Goal: Information Seeking & Learning: Get advice/opinions

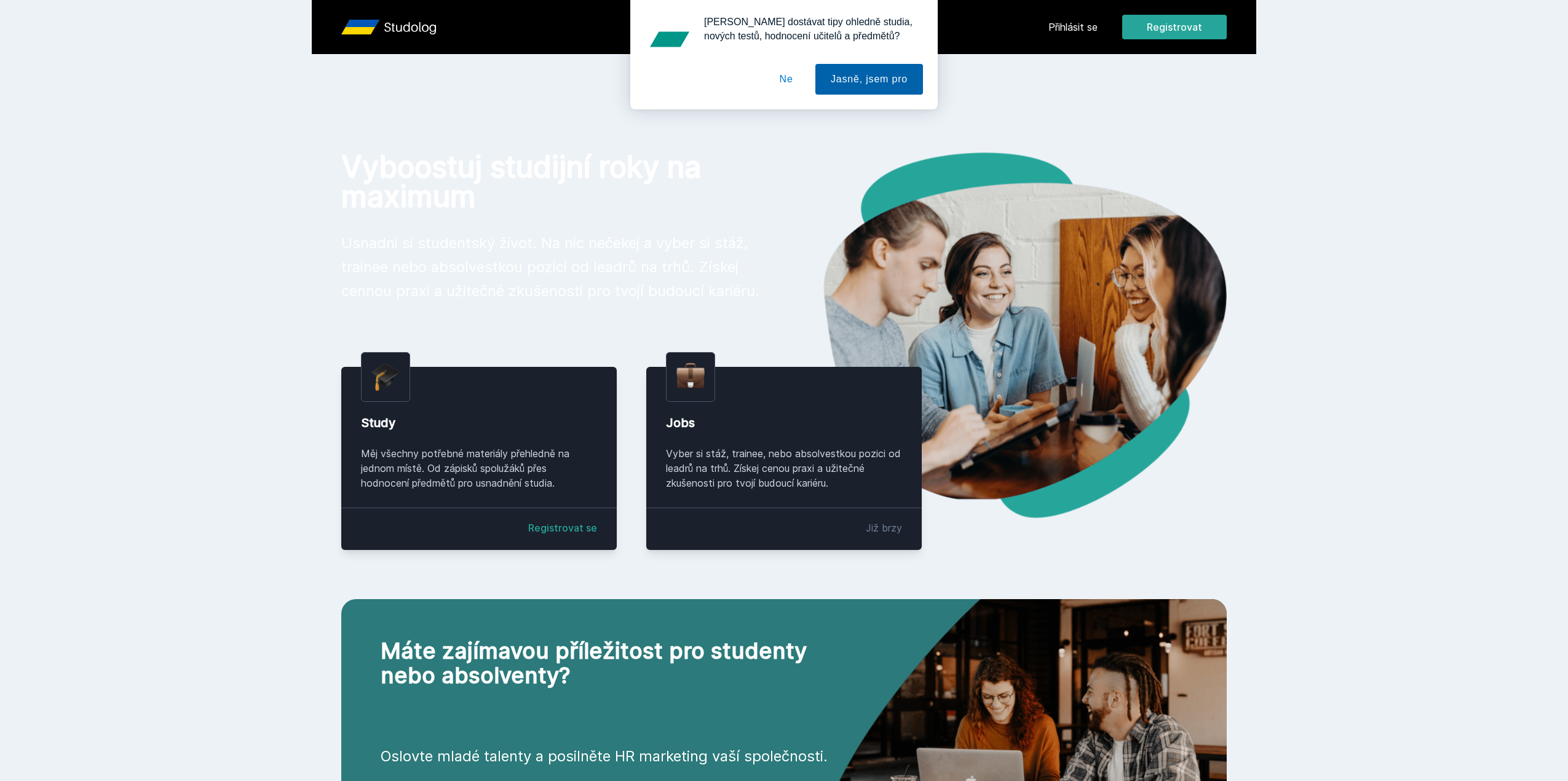
click at [846, 84] on button "Jasně, jsem pro" at bounding box center [869, 79] width 107 height 30
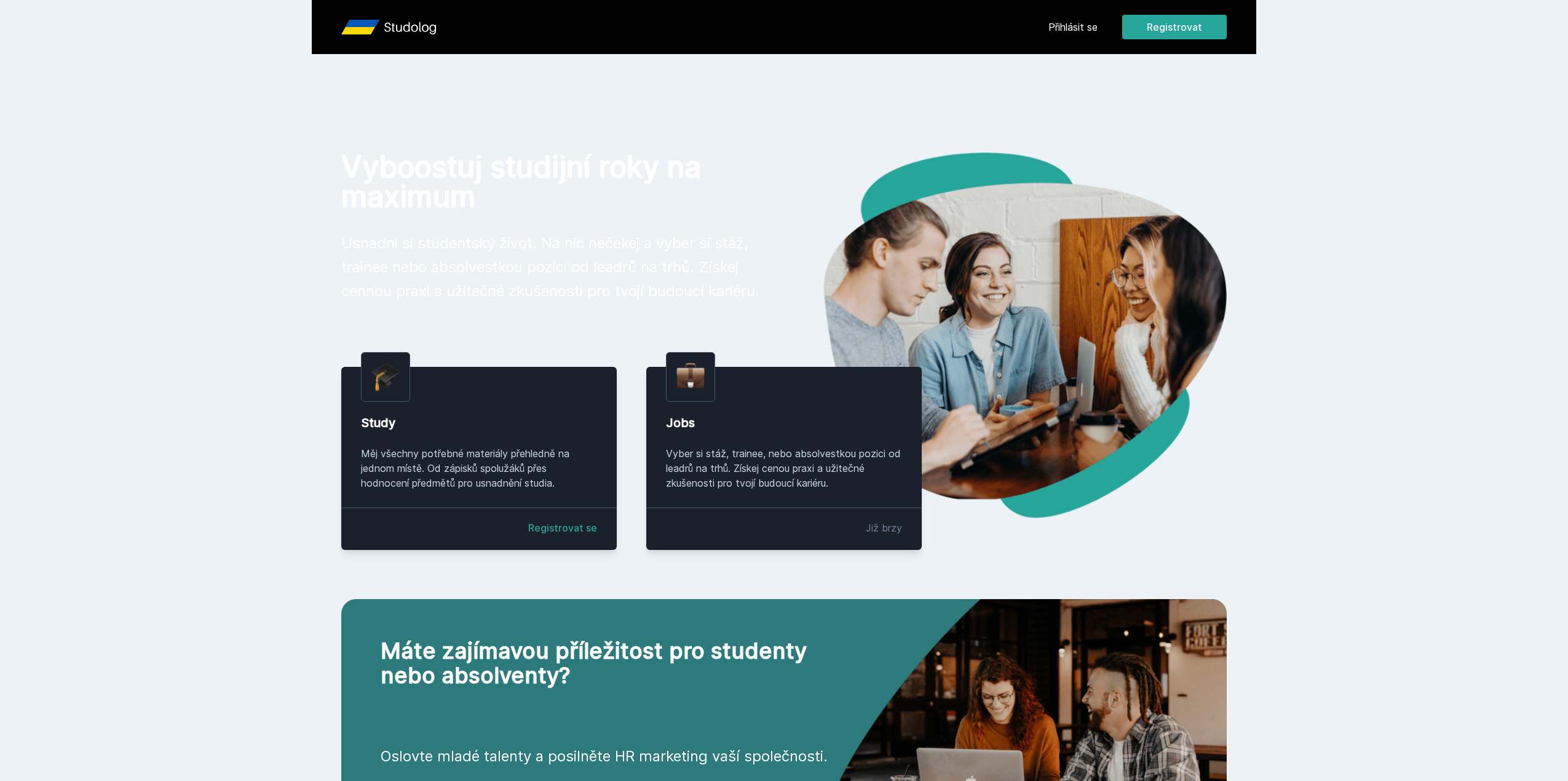
click at [1072, 22] on link "Přihlásit se" at bounding box center [1073, 27] width 49 height 14
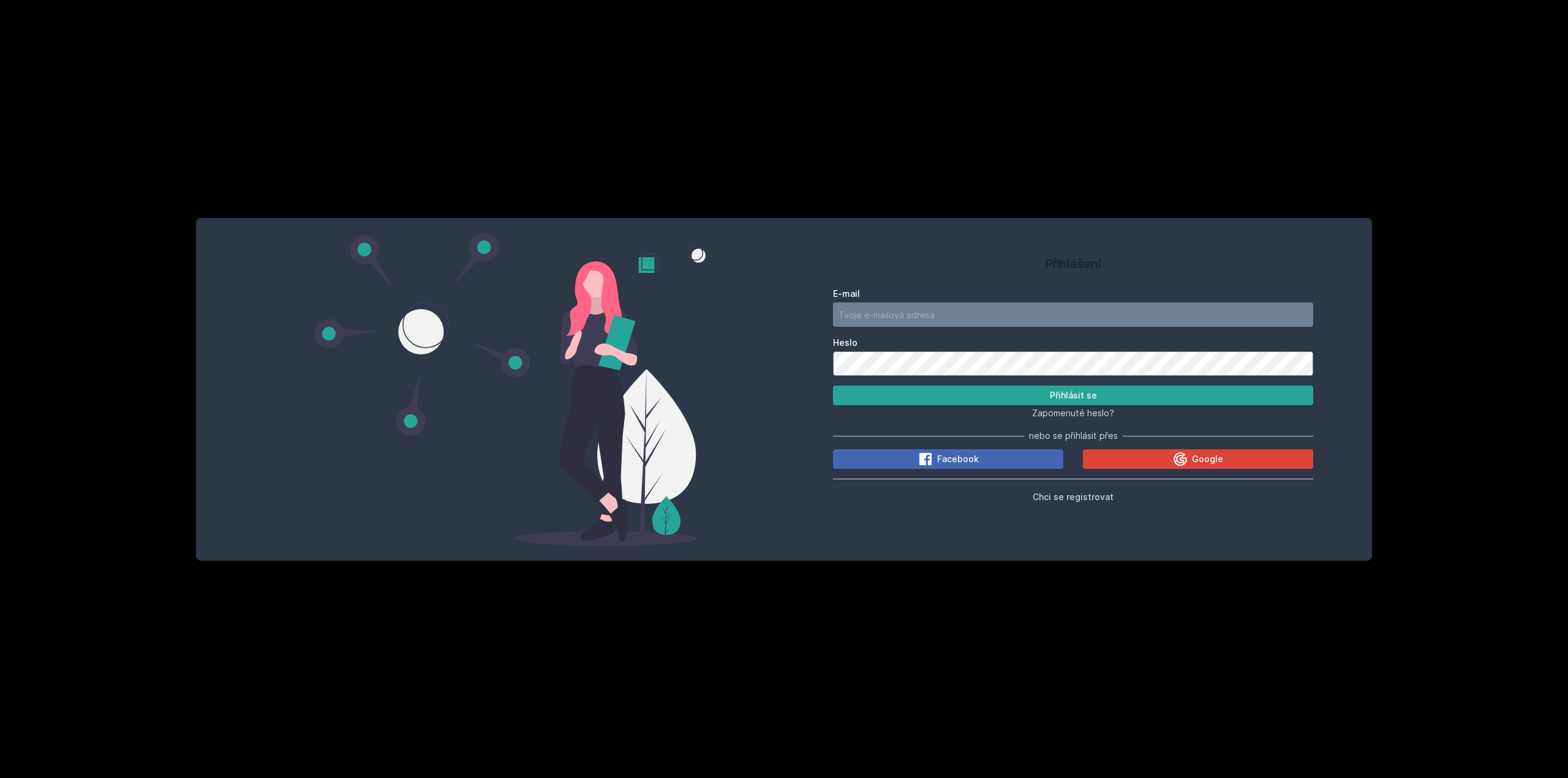
type input "[EMAIL_ADDRESS][DOMAIN_NAME]"
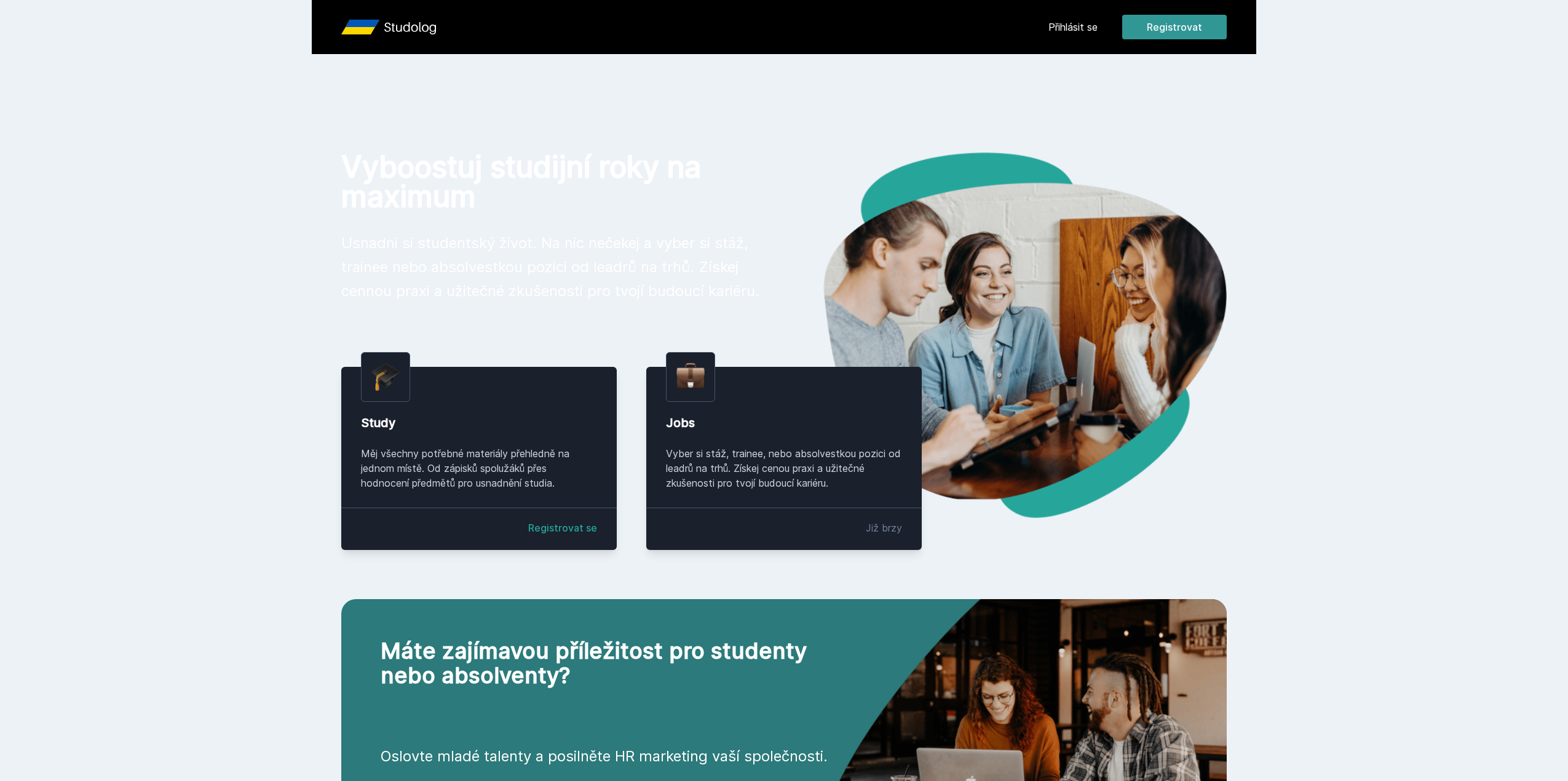
click at [1171, 31] on button "Registrovat" at bounding box center [1174, 27] width 104 height 25
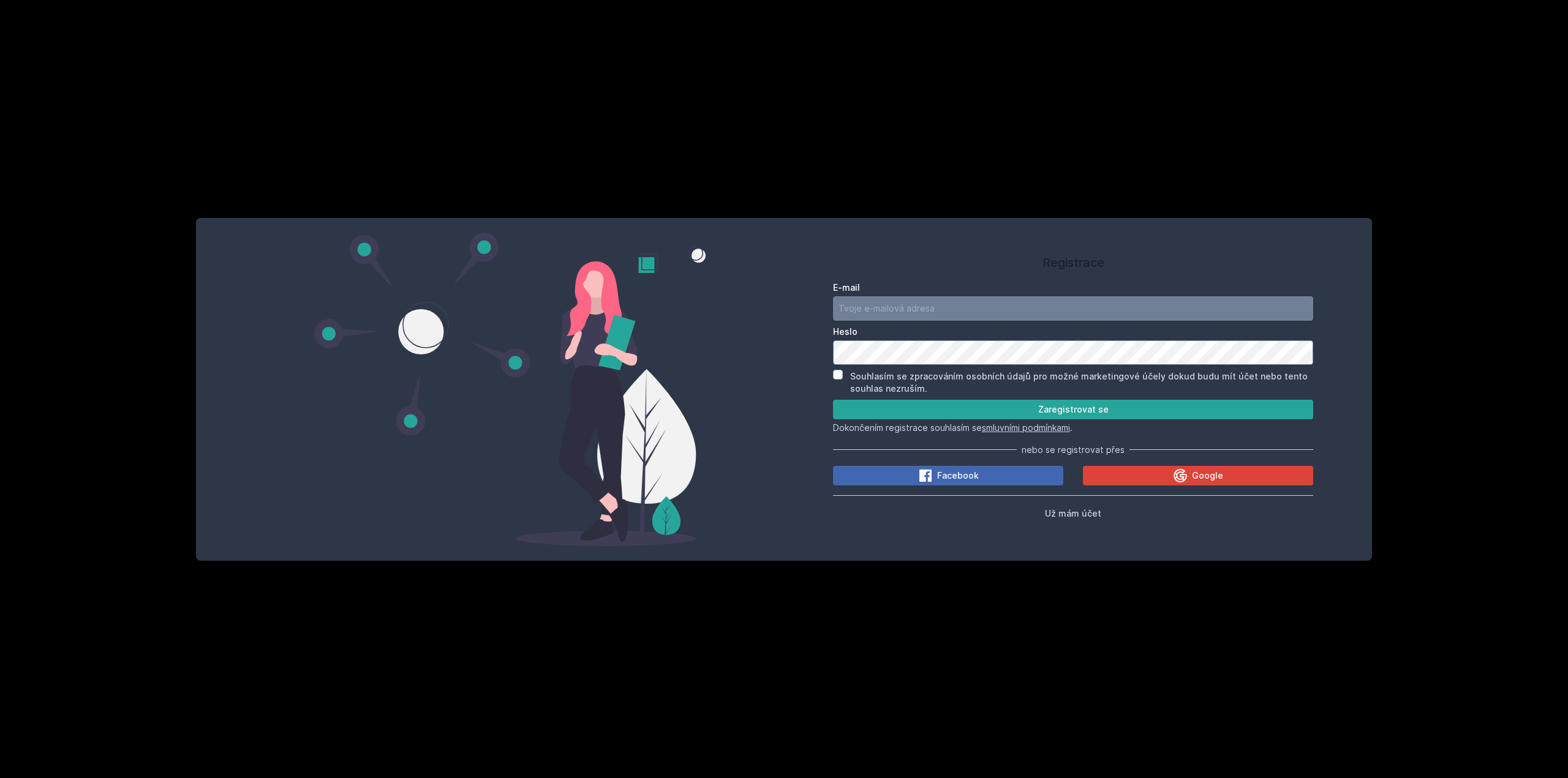
type input "[EMAIL_ADDRESS][DOMAIN_NAME]"
drag, startPoint x: 961, startPoint y: 422, endPoint x: 964, endPoint y: 414, distance: 8.5
click at [961, 421] on form "E-mail pospisiltomas05@gmail.com Heslo Souhlasím se zpracováním osobních údajů …" at bounding box center [1073, 357] width 480 height 152
click at [968, 412] on button "Zaregistrovat se" at bounding box center [1073, 409] width 480 height 19
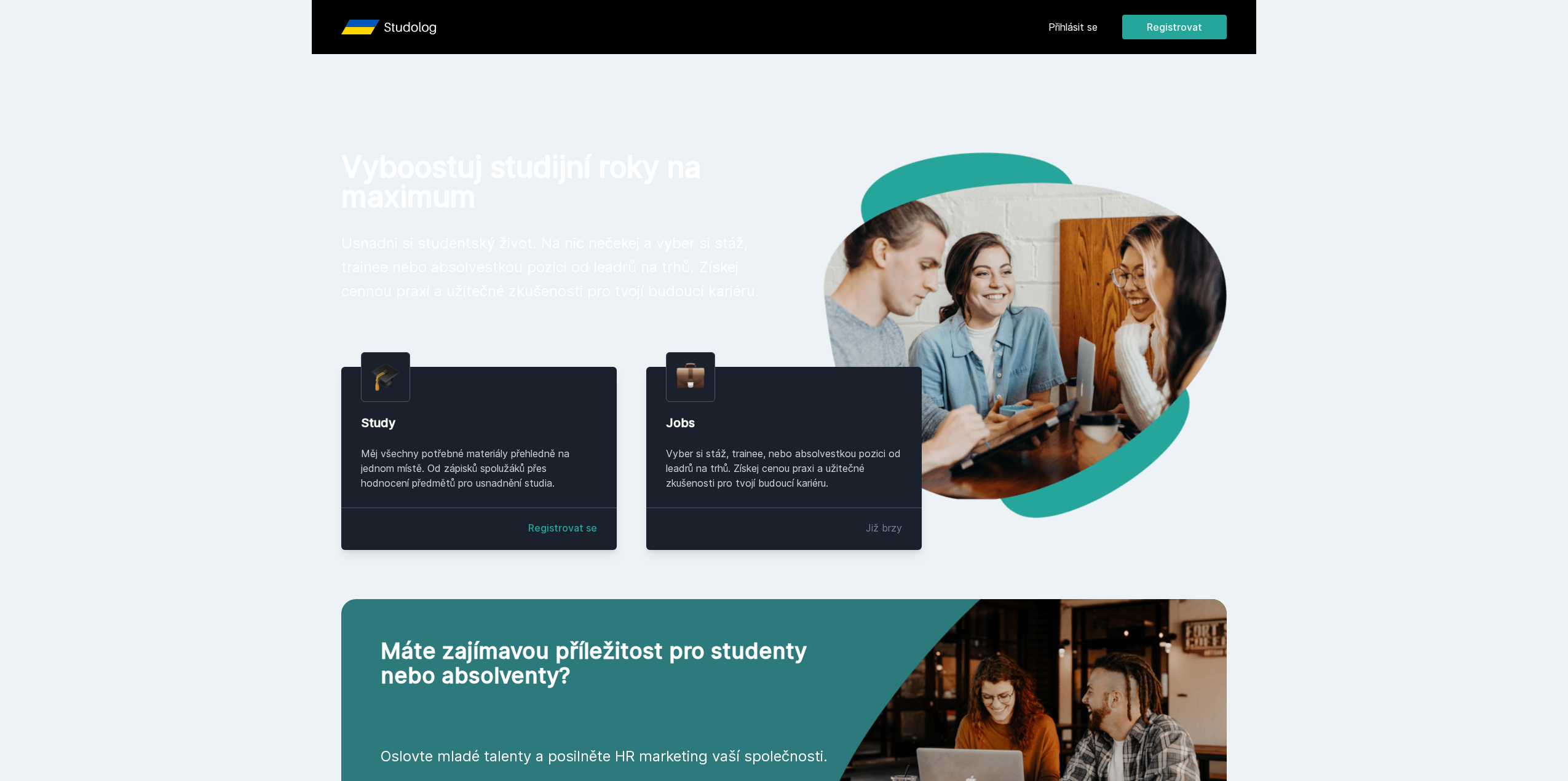
click at [1077, 19] on div "Přihlásit se Registrovat" at bounding box center [1138, 27] width 178 height 25
click at [1077, 33] on link "Přihlásit se" at bounding box center [1073, 27] width 49 height 14
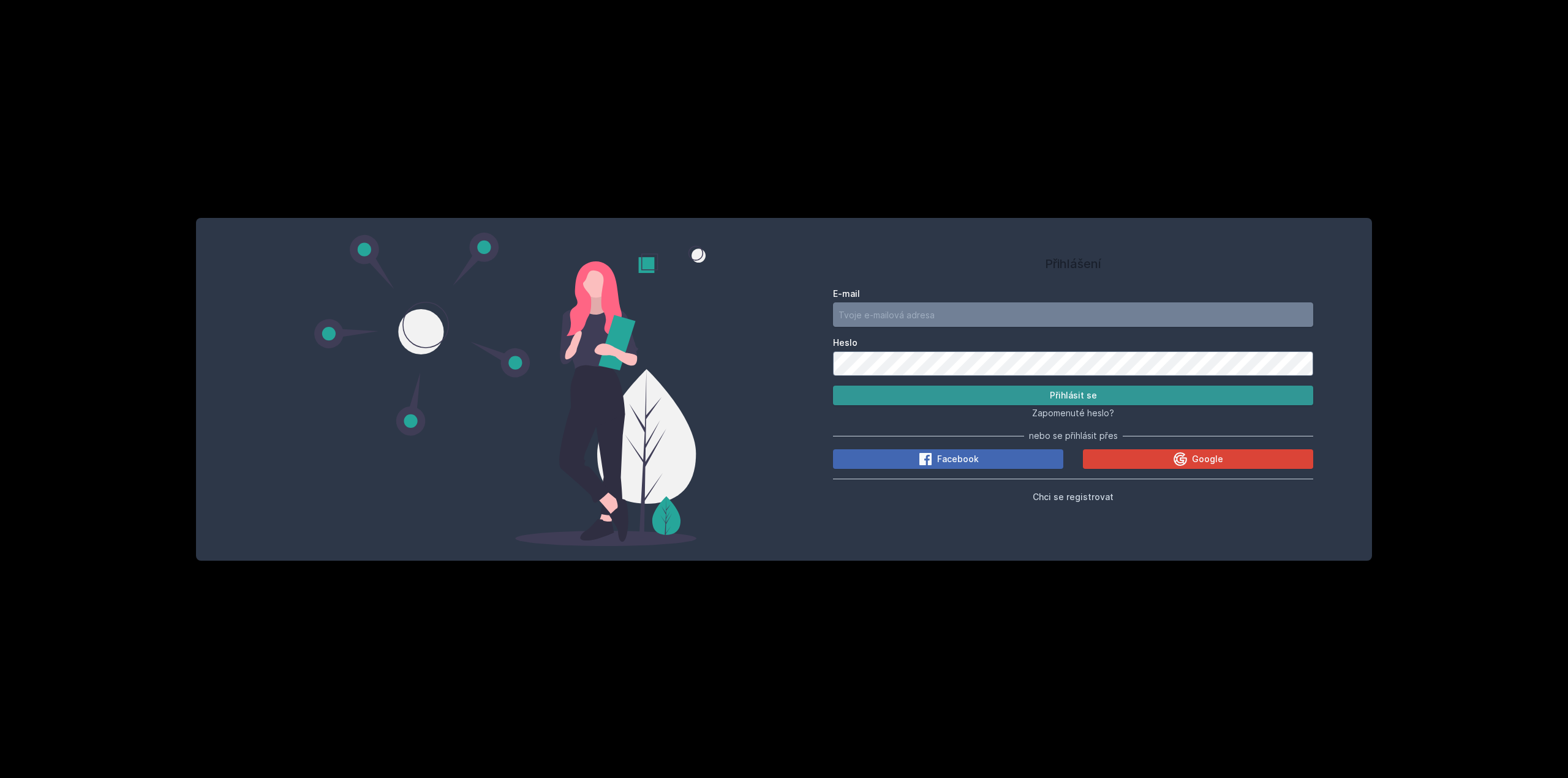
type input "[EMAIL_ADDRESS][DOMAIN_NAME]"
click at [1024, 401] on button "Přihlásit se" at bounding box center [1073, 395] width 480 height 19
click at [989, 393] on button "Přihlásit se" at bounding box center [1073, 395] width 480 height 19
click at [1050, 417] on span "Zapomenuté heslo?" at bounding box center [1073, 413] width 82 height 10
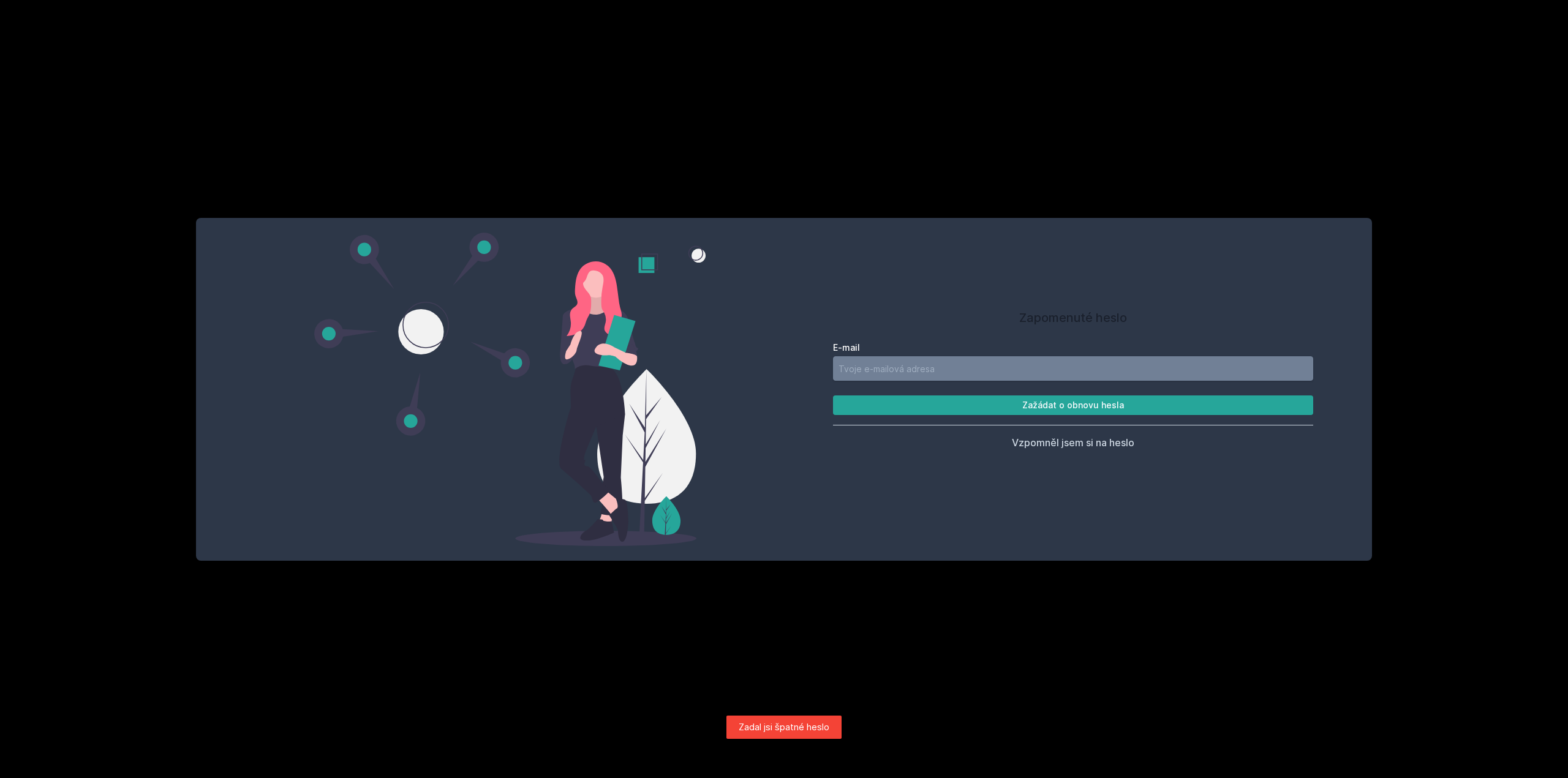
click at [1003, 373] on input "E-mail" at bounding box center [1073, 369] width 480 height 25
type input "[EMAIL_ADDRESS][DOMAIN_NAME]"
click at [1006, 403] on button "Zažádat o obnovu hesla" at bounding box center [1073, 405] width 480 height 19
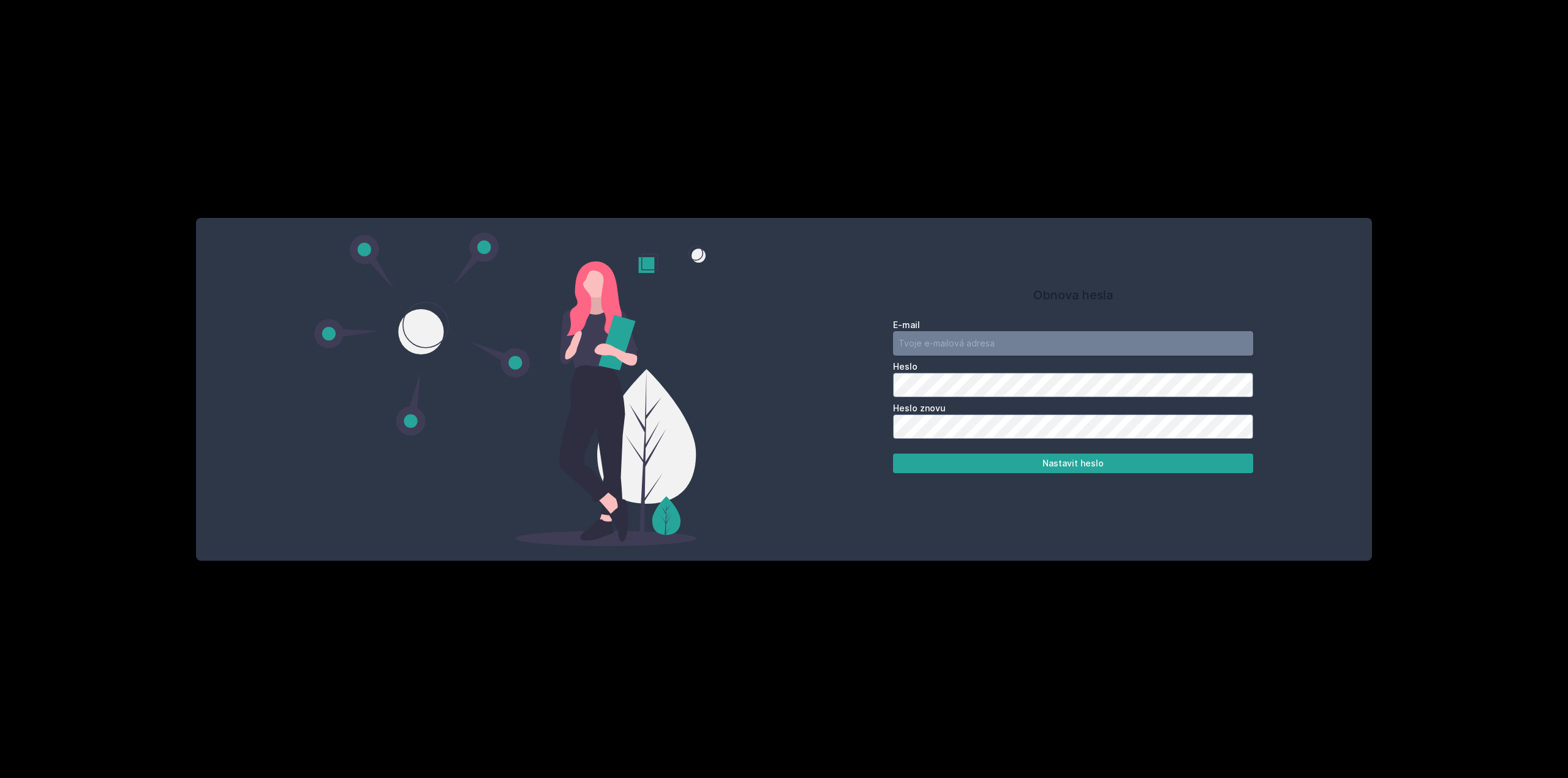
type input "[EMAIL_ADDRESS][DOMAIN_NAME]"
click at [946, 411] on label "Heslo znovu" at bounding box center [1073, 408] width 360 height 12
drag, startPoint x: 954, startPoint y: 408, endPoint x: 959, endPoint y: 400, distance: 9.4
click at [954, 408] on label "Heslo znovu" at bounding box center [1073, 408] width 360 height 12
click at [893, 454] on button "Nastavit heslo" at bounding box center [1073, 463] width 360 height 19
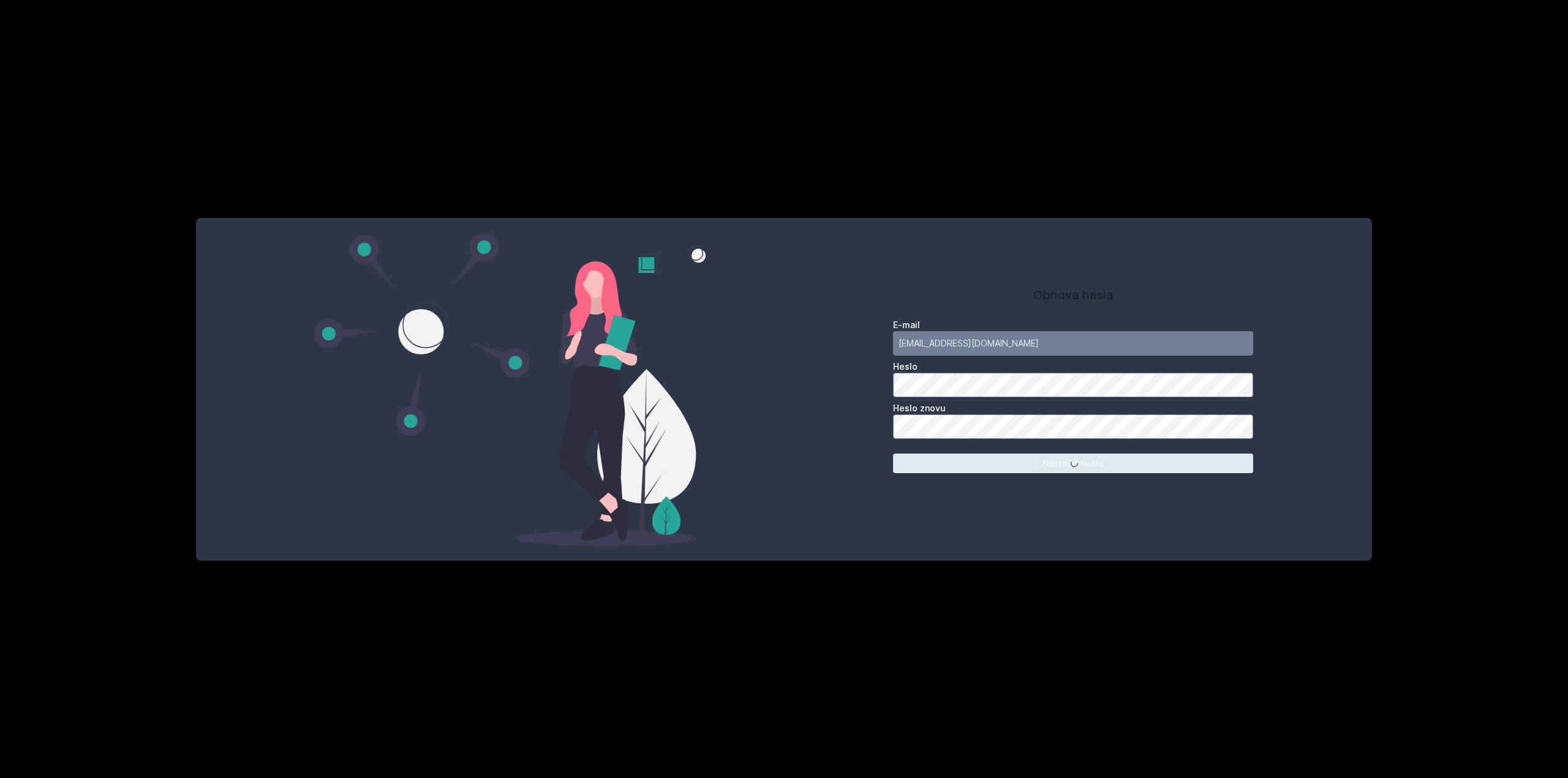
click at [1118, 471] on button "Nastavit heslo" at bounding box center [1073, 463] width 360 height 19
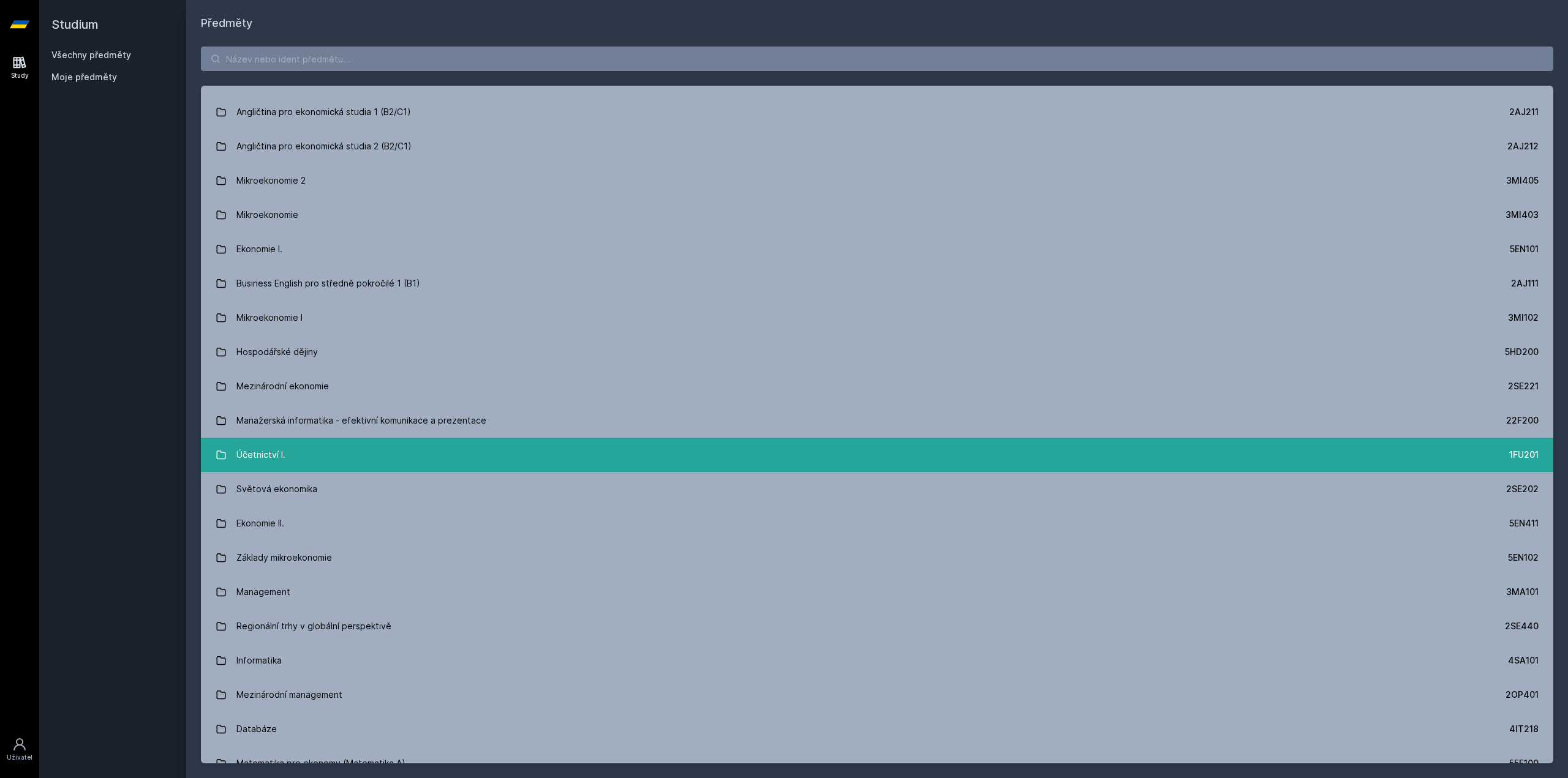
scroll to position [123, 0]
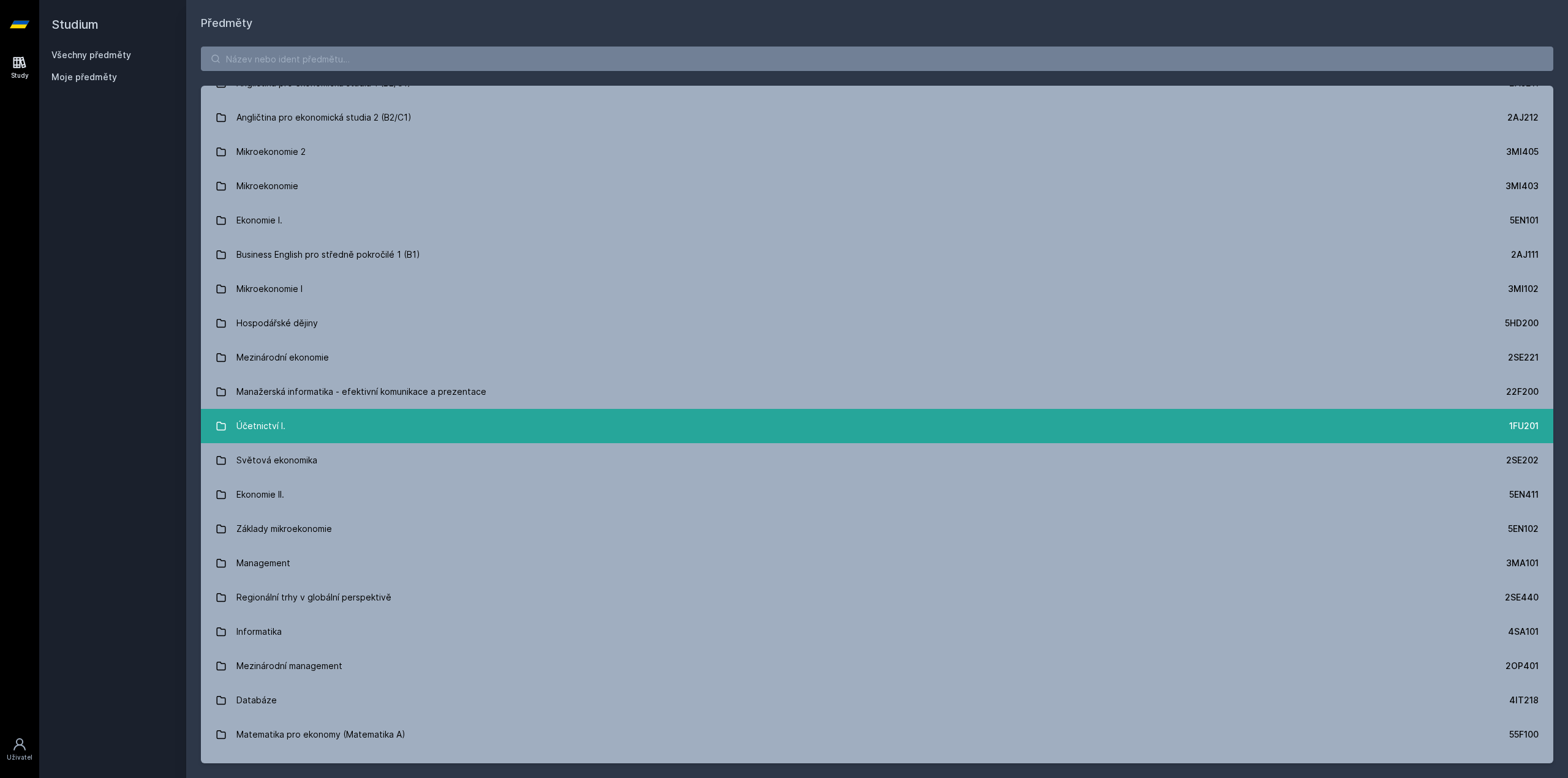
click at [251, 428] on div "Účetnictví I." at bounding box center [261, 427] width 49 height 25
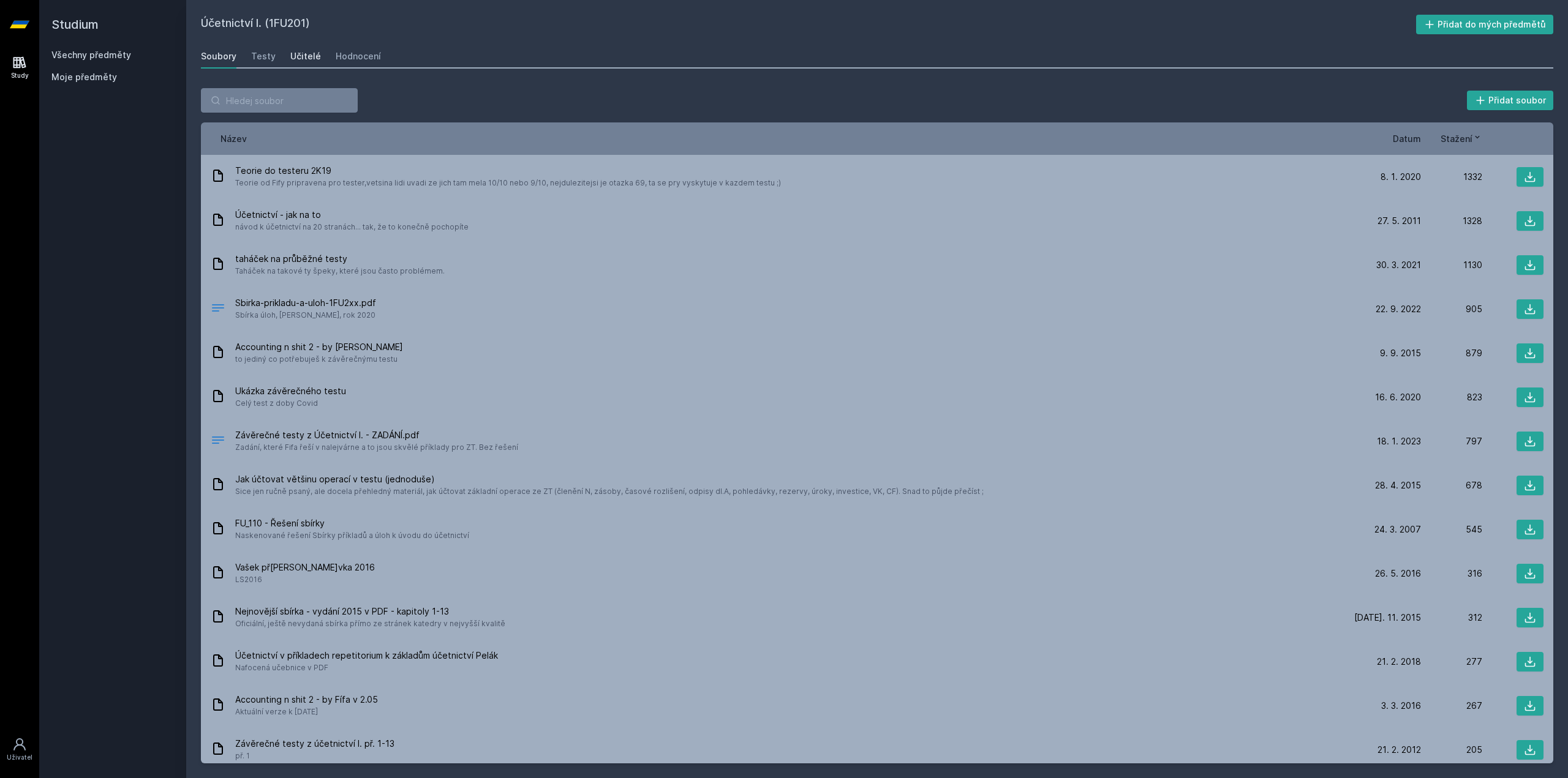
click at [315, 57] on div "Učitelé" at bounding box center [305, 56] width 30 height 12
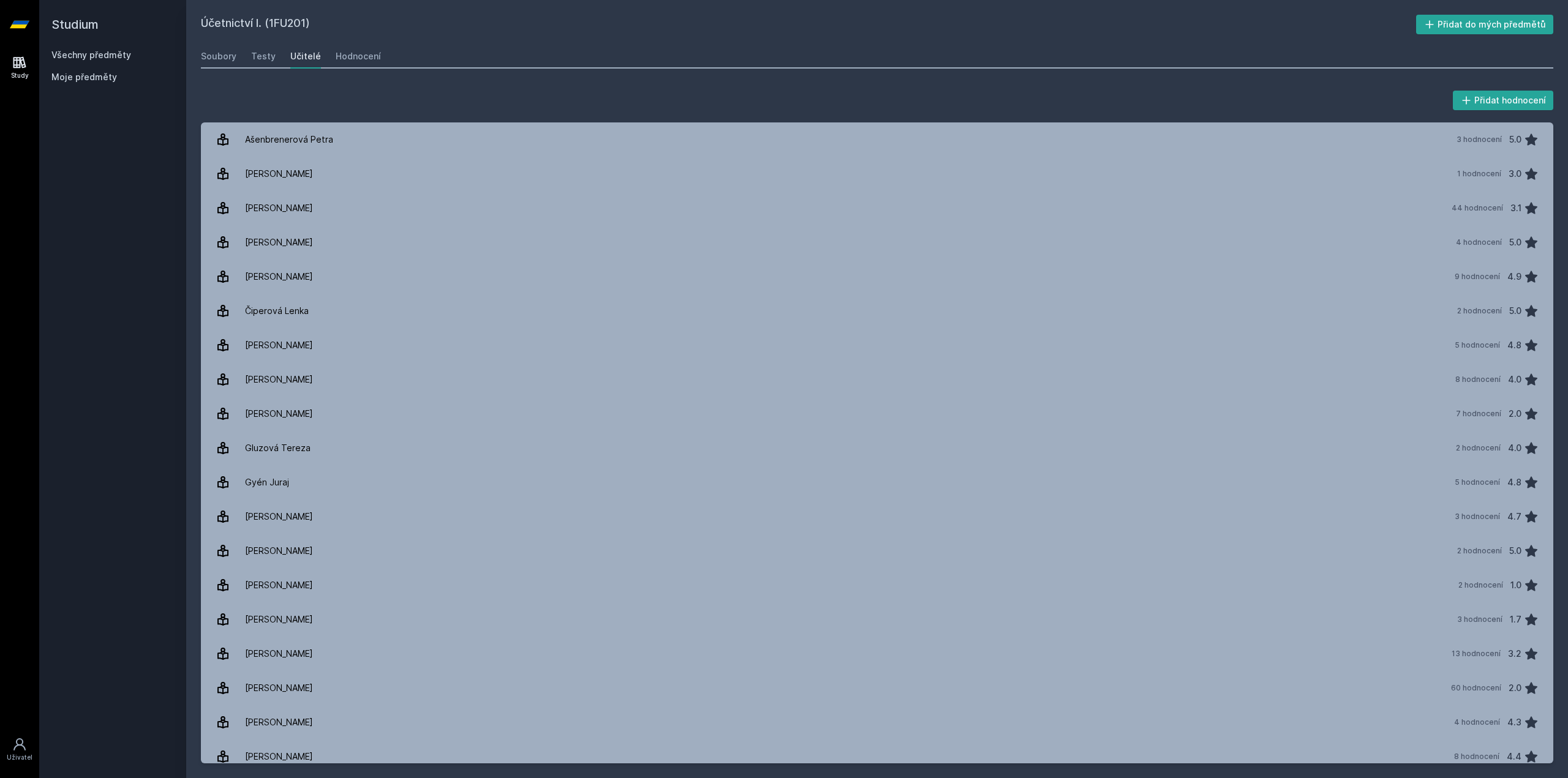
click at [324, 106] on div "Přidat hodnocení" at bounding box center [876, 100] width 1352 height 25
click at [349, 59] on div "Hodnocení" at bounding box center [358, 56] width 45 height 12
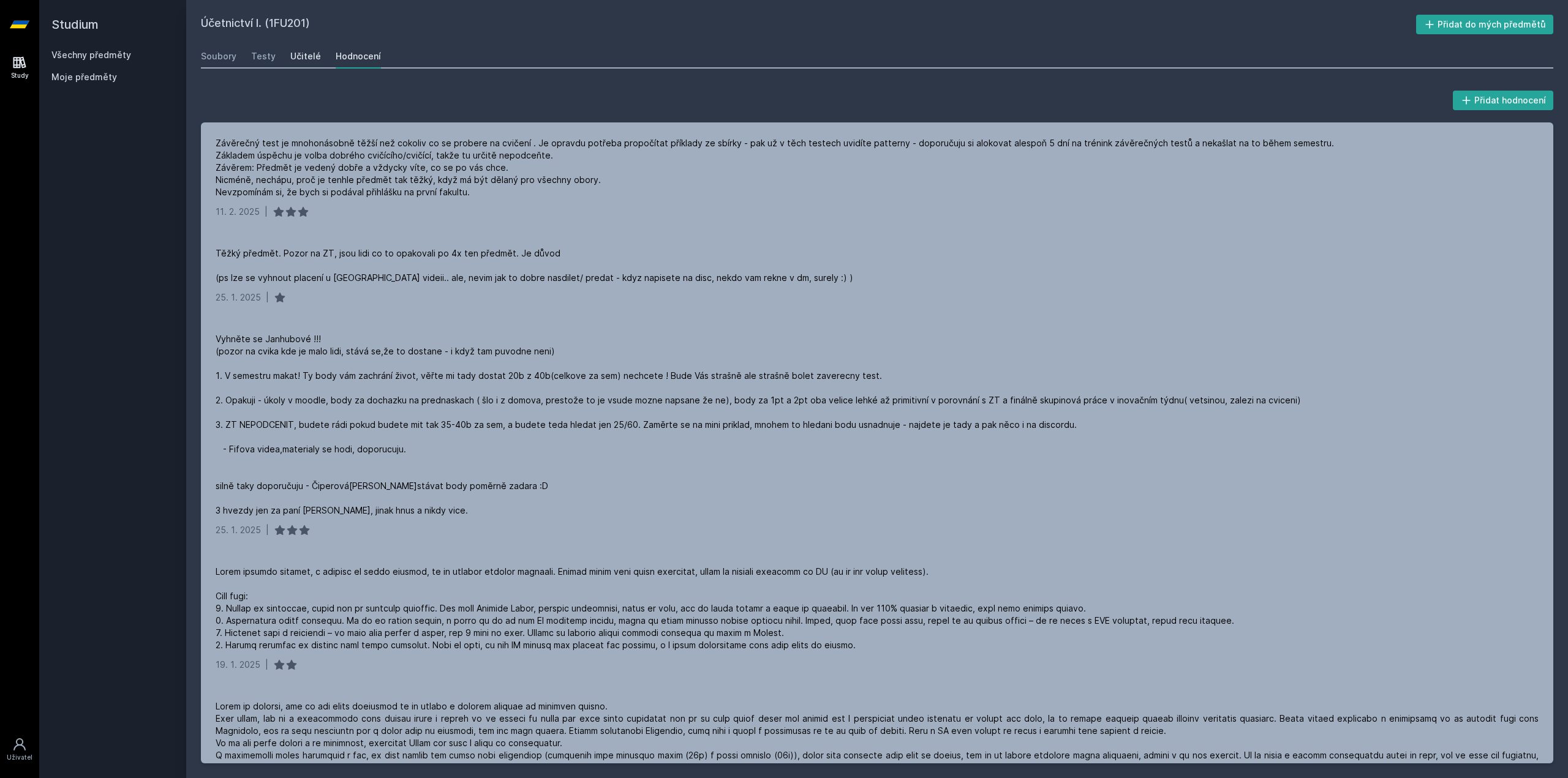
click at [300, 66] on link "Učitelé" at bounding box center [305, 56] width 30 height 25
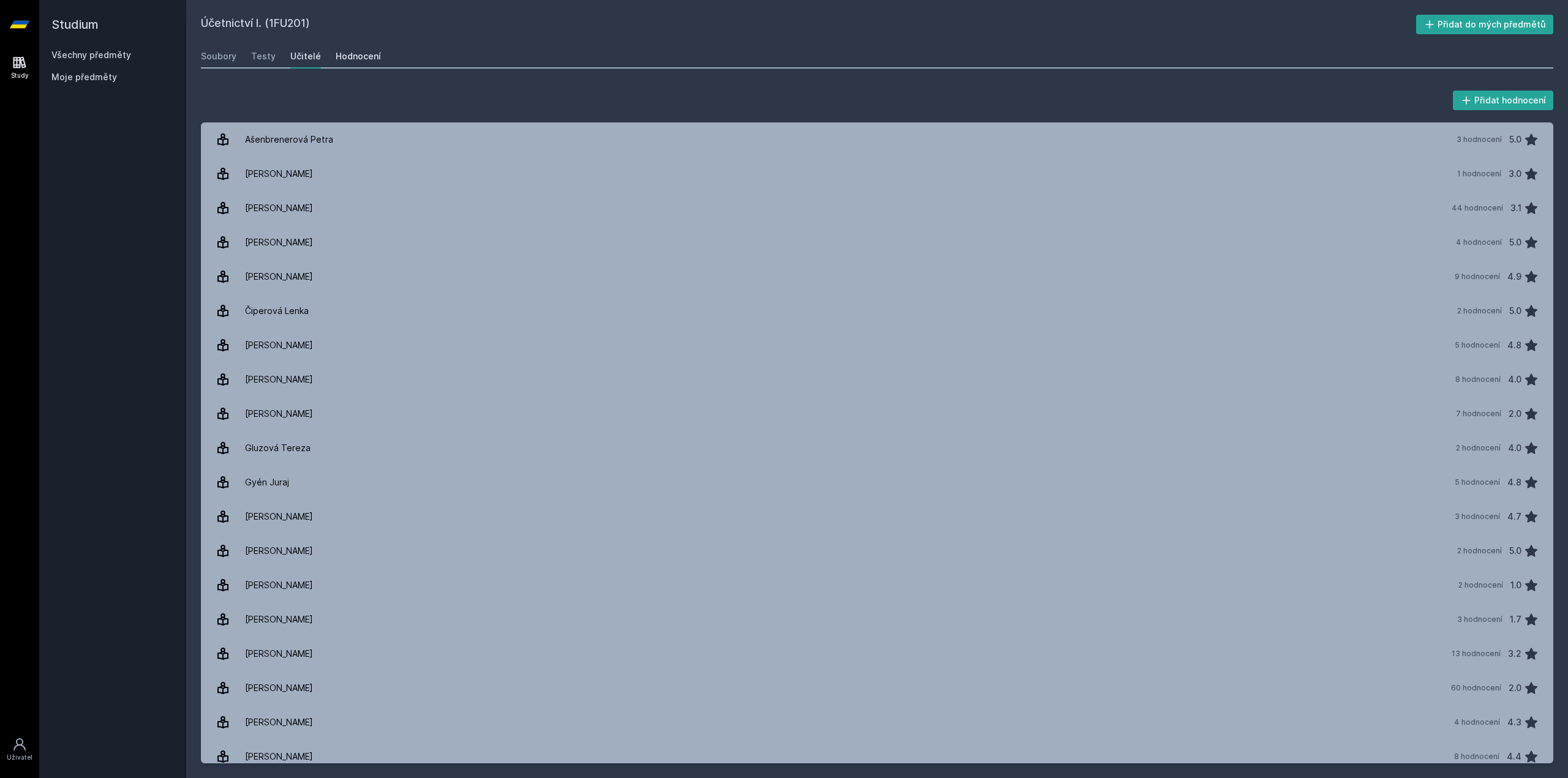
click at [336, 61] on div "Hodnocení" at bounding box center [358, 56] width 45 height 12
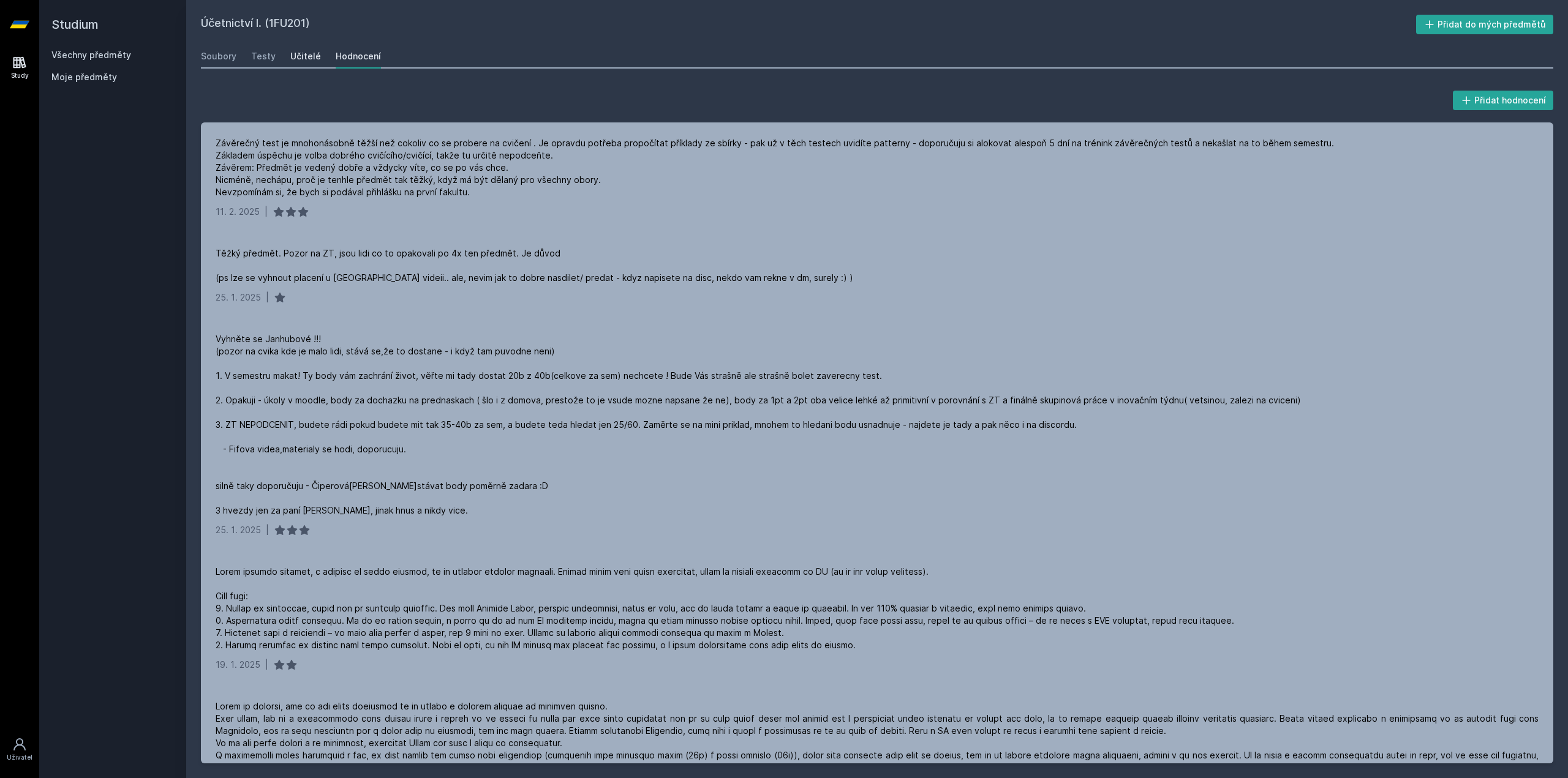
click at [305, 66] on link "Učitelé" at bounding box center [305, 56] width 30 height 25
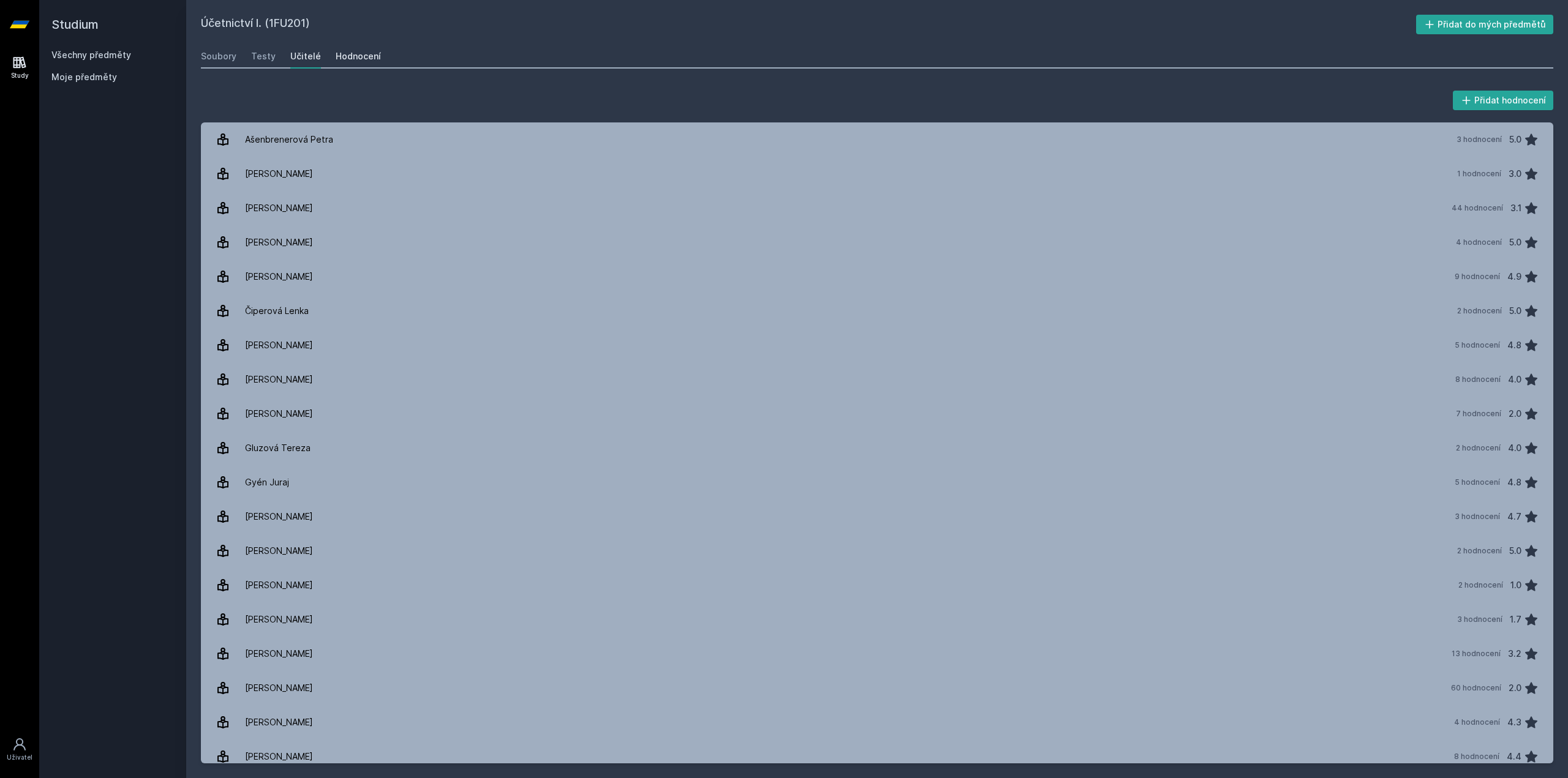
click at [362, 63] on link "Hodnocení" at bounding box center [358, 56] width 45 height 25
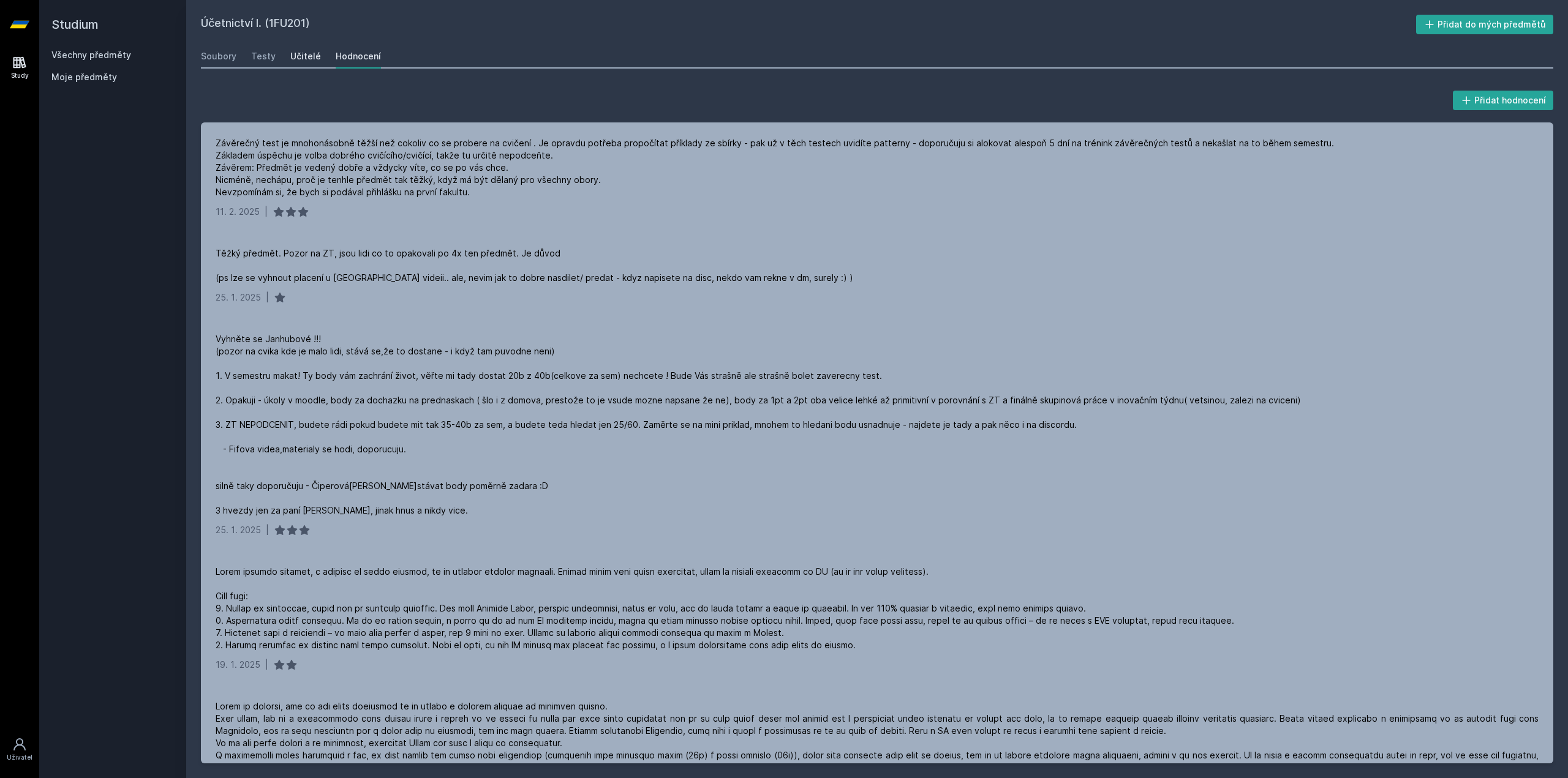
click at [315, 61] on div "Učitelé" at bounding box center [305, 56] width 30 height 12
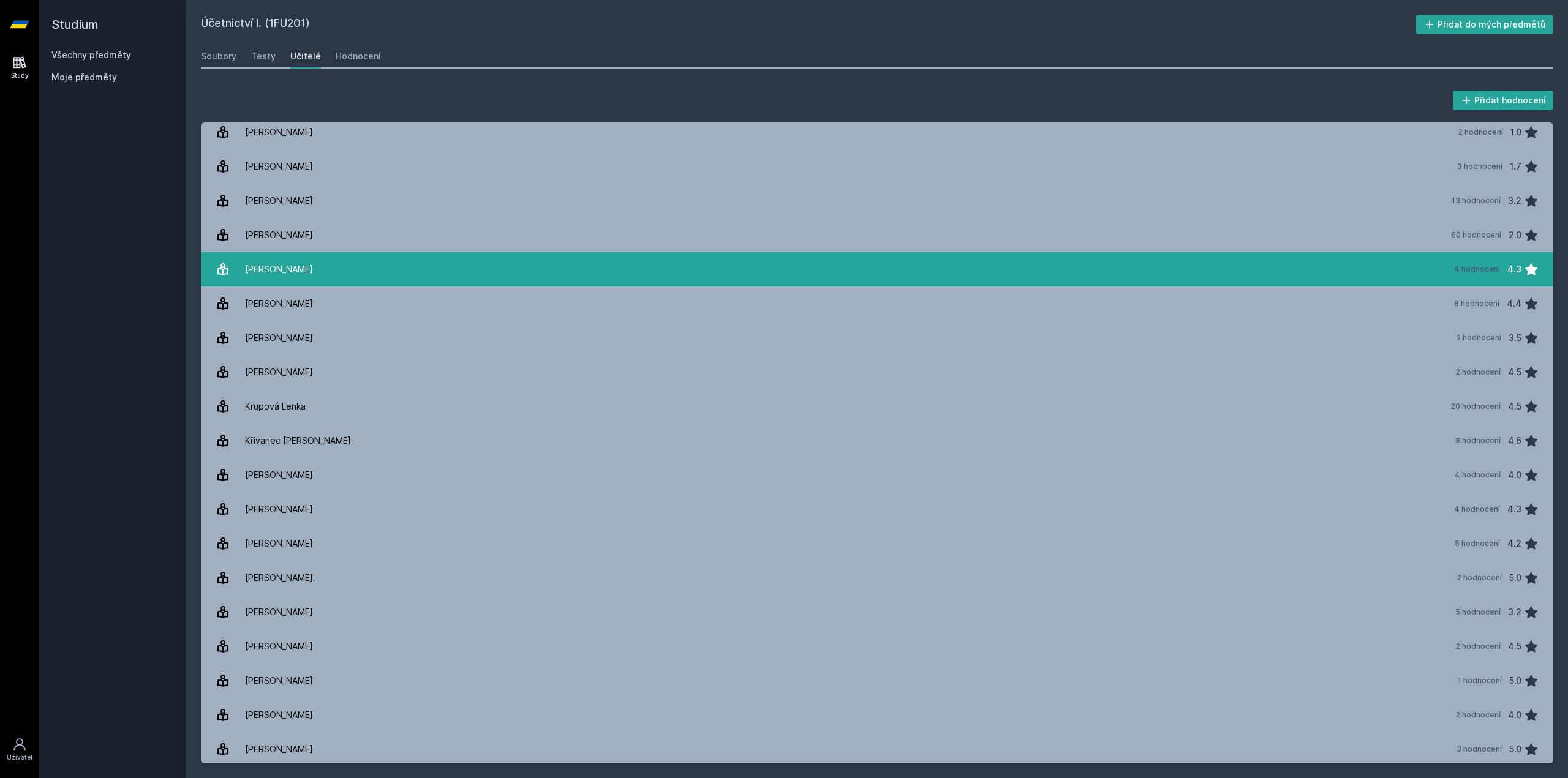
scroll to position [331, 0]
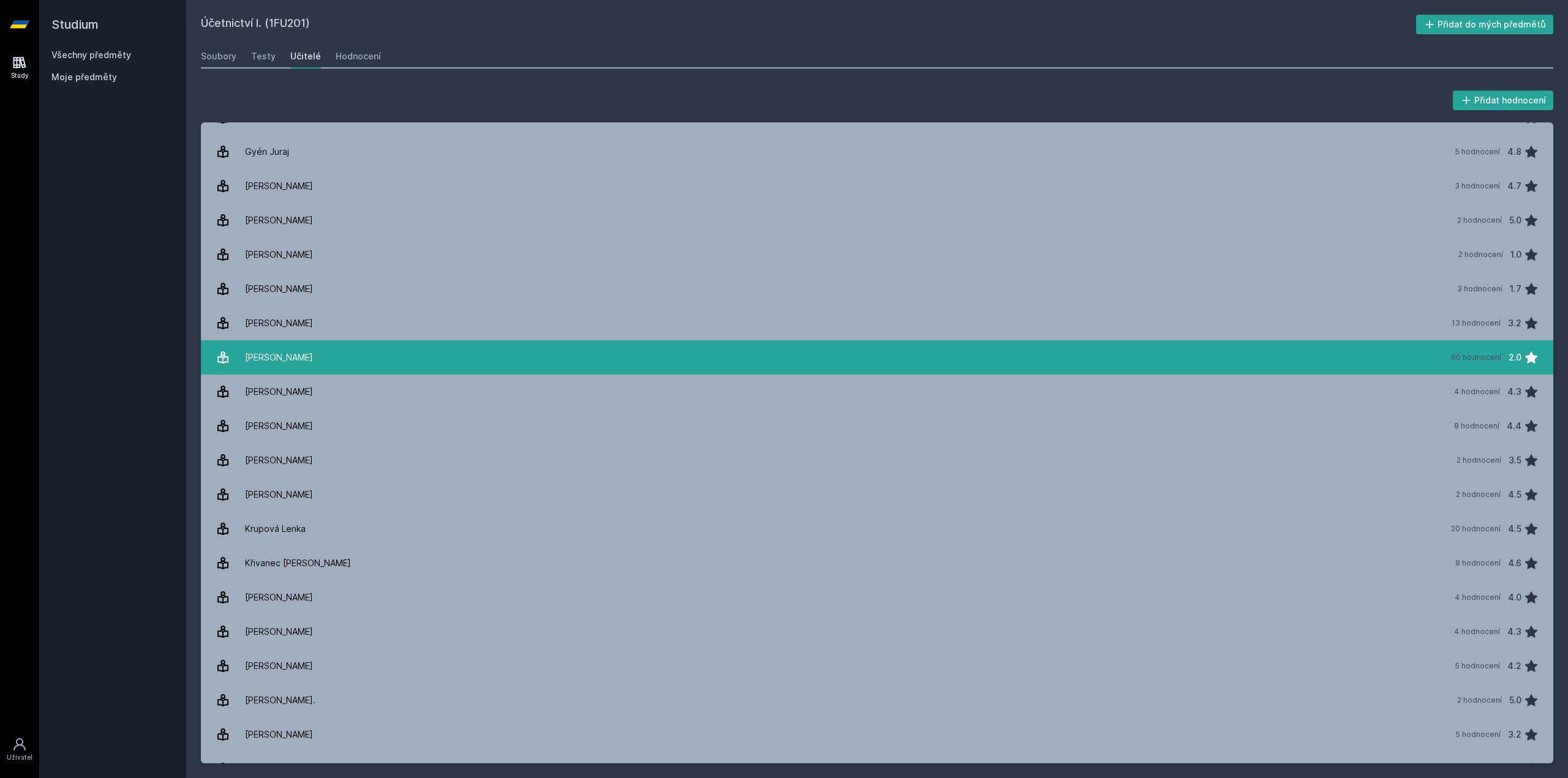
click at [297, 356] on div "Janhubová Jaroslava" at bounding box center [279, 358] width 68 height 25
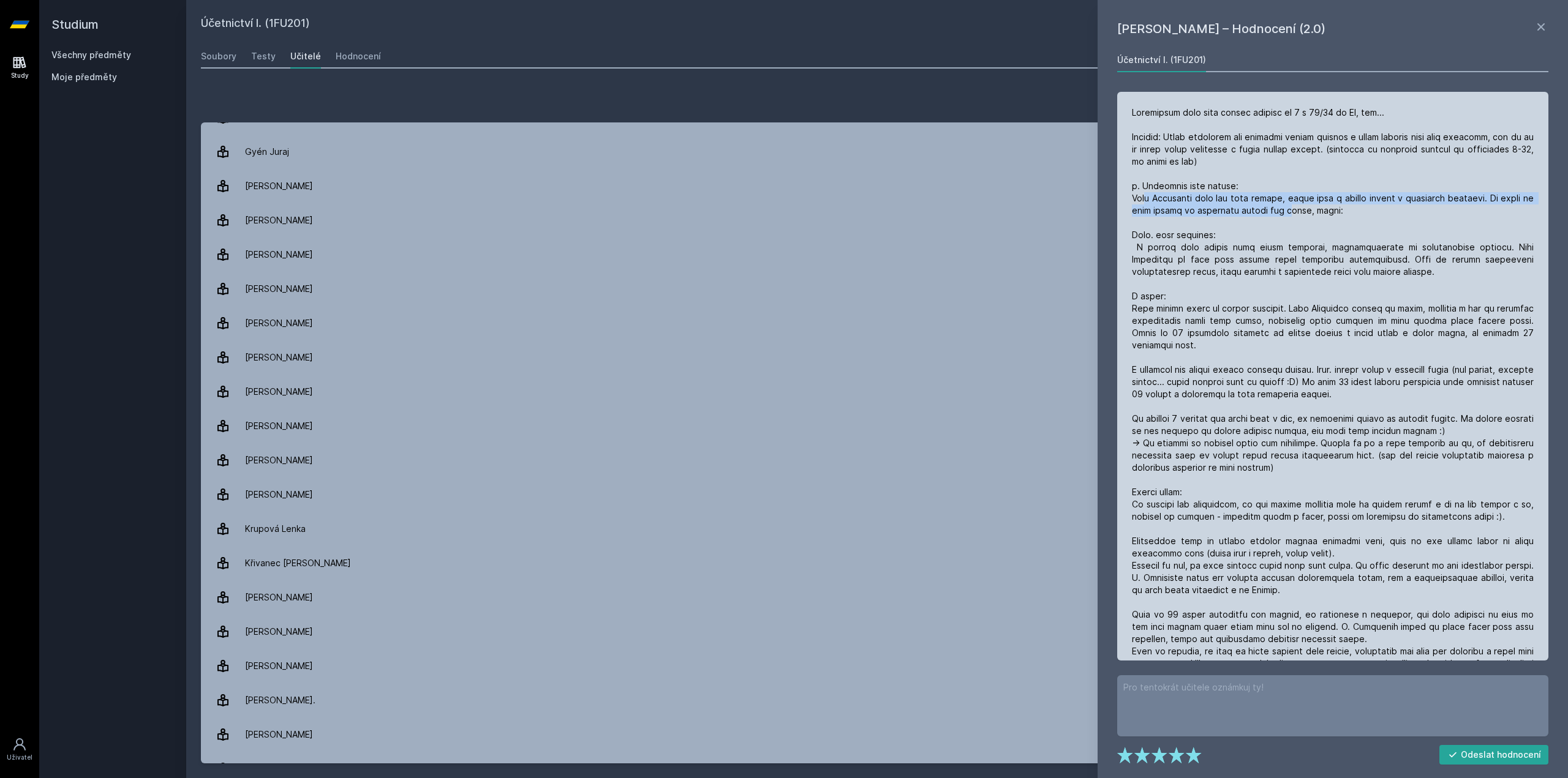
drag, startPoint x: 1146, startPoint y: 196, endPoint x: 1291, endPoint y: 210, distance: 145.7
click at [1291, 210] on div at bounding box center [1333, 713] width 402 height 1212
drag, startPoint x: 1291, startPoint y: 210, endPoint x: 1265, endPoint y: 217, distance: 26.9
click at [1291, 209] on div at bounding box center [1333, 713] width 402 height 1212
drag, startPoint x: 1194, startPoint y: 242, endPoint x: 1340, endPoint y: 254, distance: 146.5
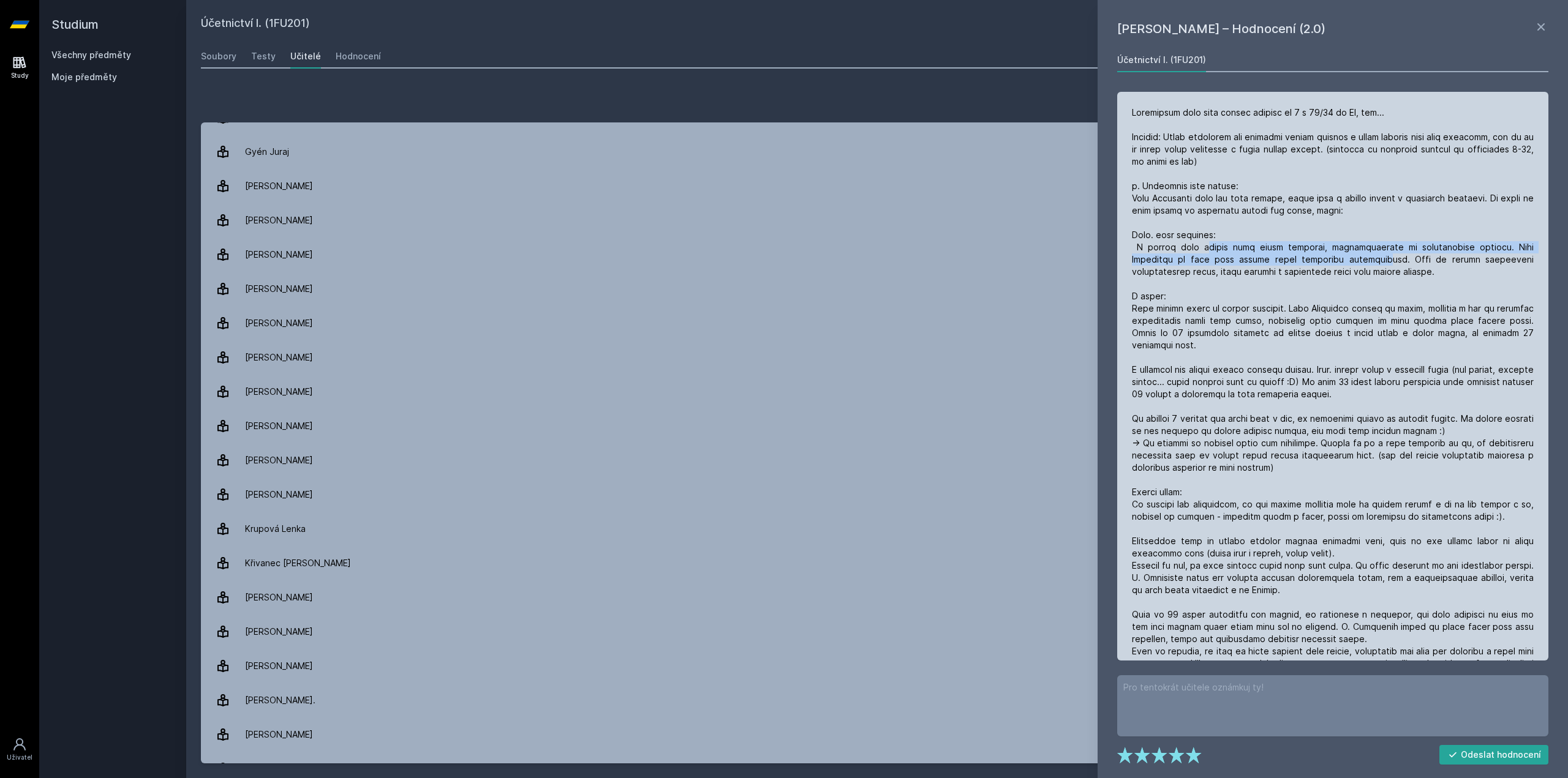
click at [1338, 259] on div at bounding box center [1333, 713] width 402 height 1212
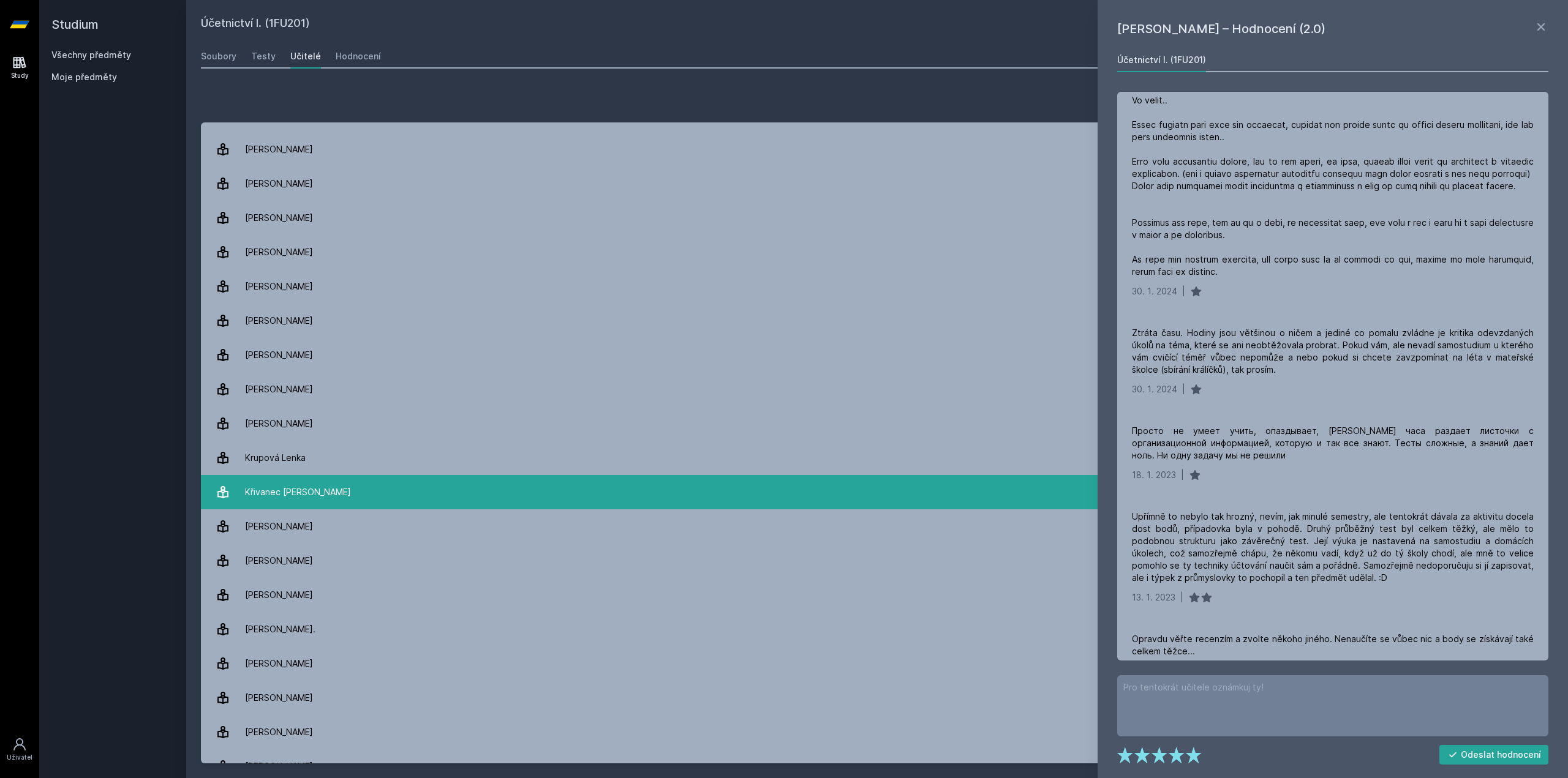
scroll to position [429, 0]
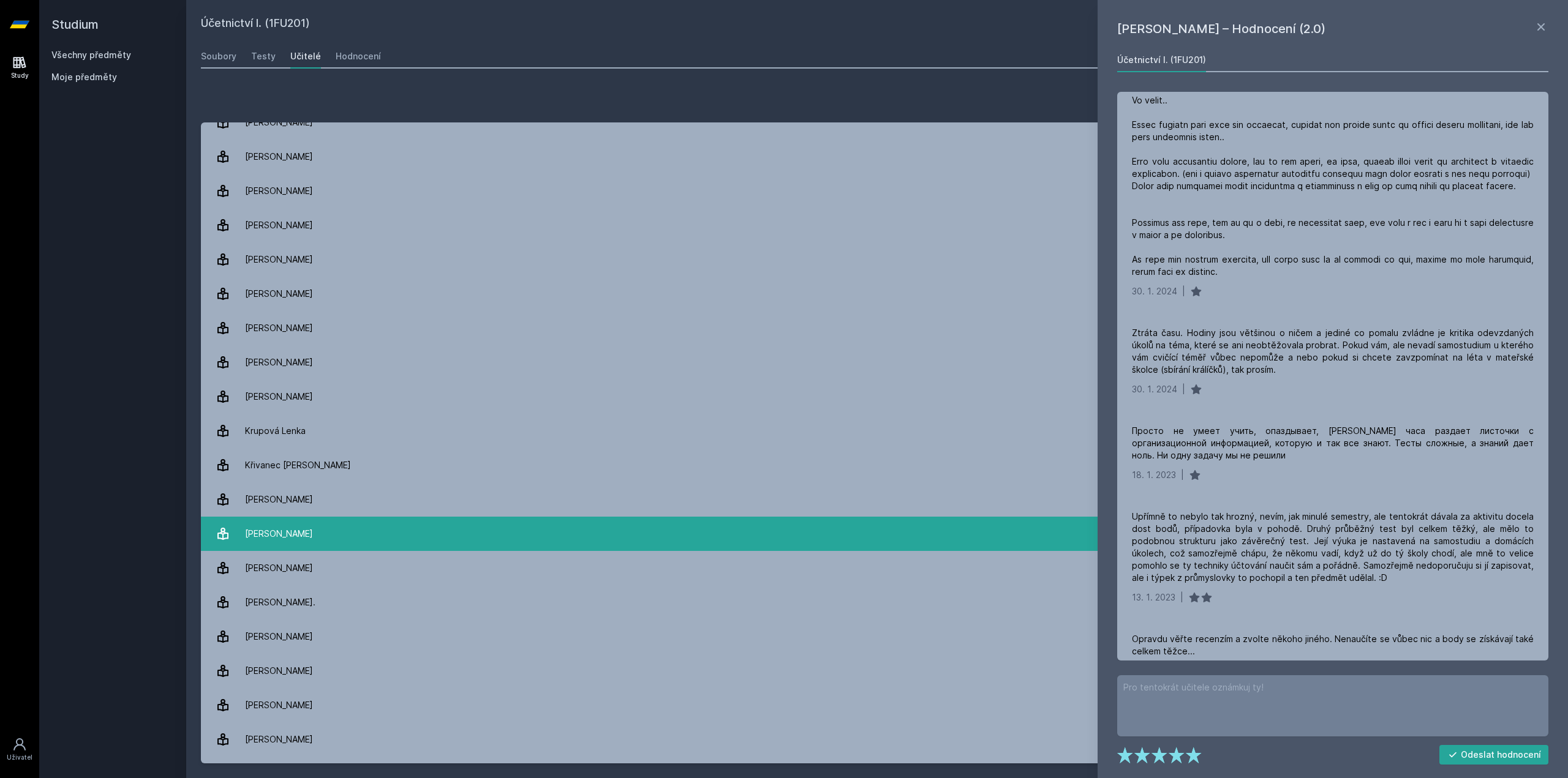
click at [321, 530] on link "Marek Patrik 4 hodnocení 4.3" at bounding box center [876, 534] width 1352 height 35
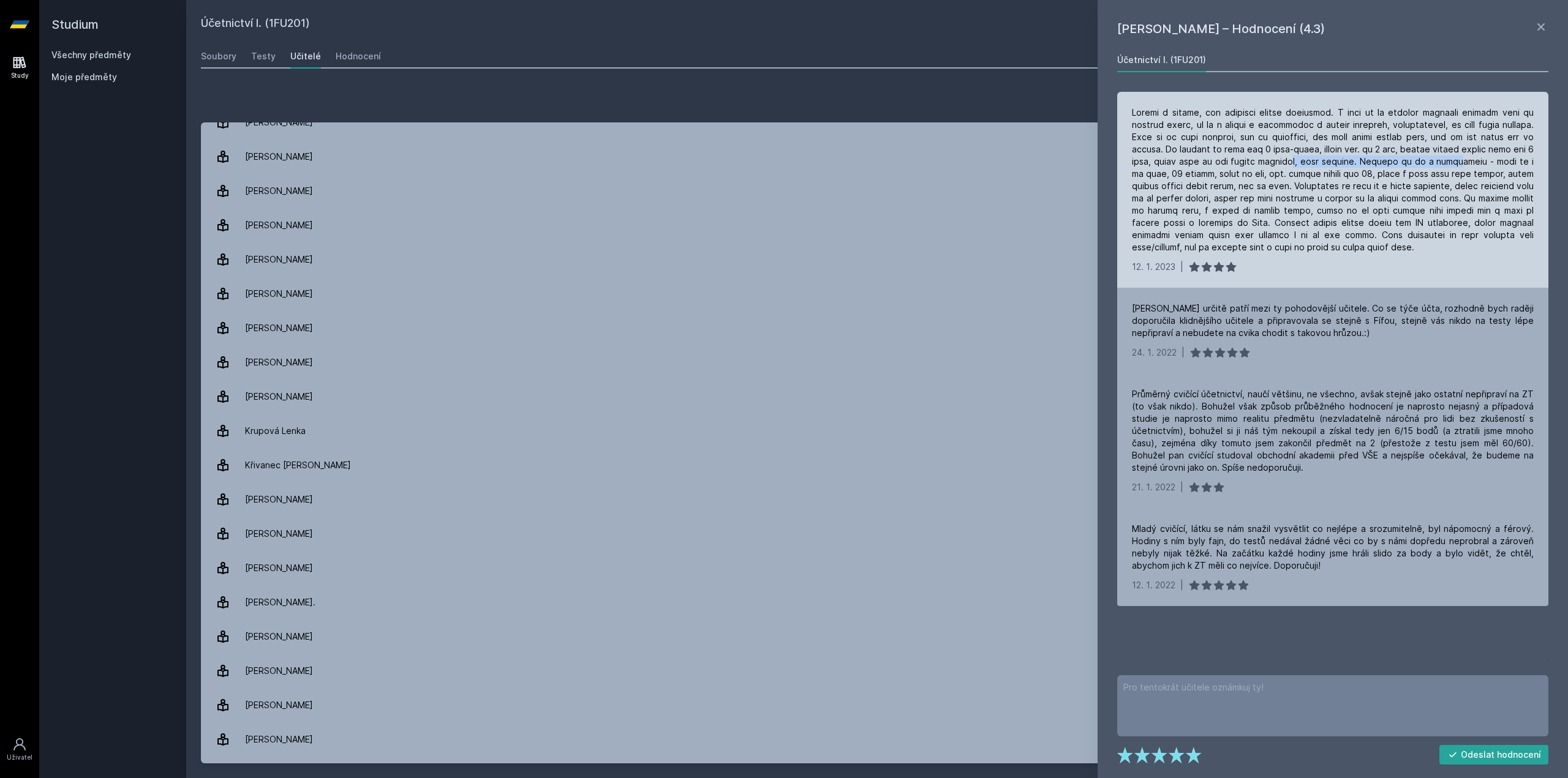
drag, startPoint x: 1302, startPoint y: 165, endPoint x: 1455, endPoint y: 164, distance: 153.0
click at [1455, 164] on div at bounding box center [1333, 180] width 402 height 147
drag, startPoint x: 1196, startPoint y: 173, endPoint x: 1243, endPoint y: 170, distance: 47.1
click at [1243, 170] on div at bounding box center [1333, 180] width 402 height 147
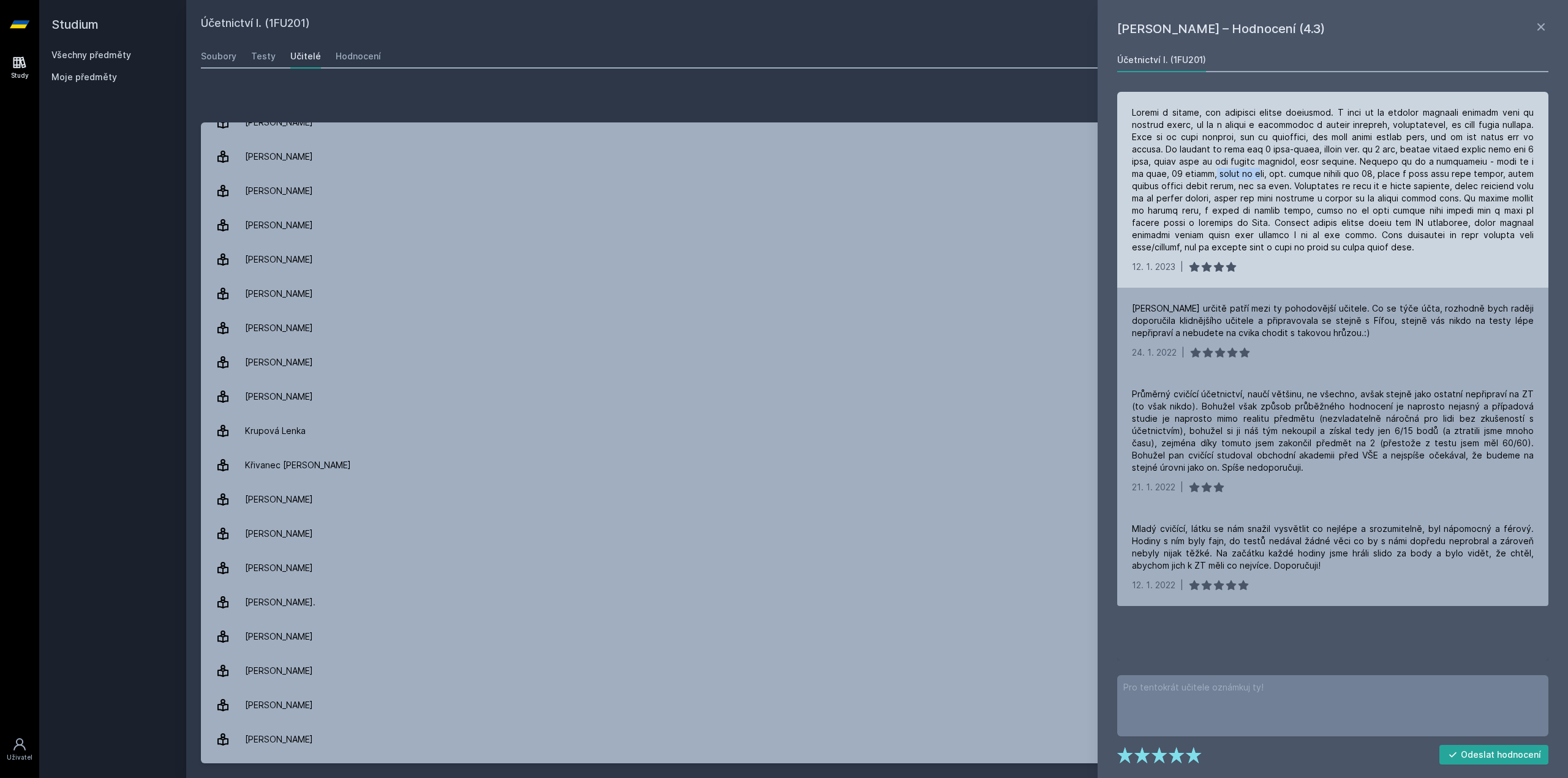
click at [1243, 170] on div at bounding box center [1333, 180] width 402 height 147
drag, startPoint x: 1263, startPoint y: 221, endPoint x: 1343, endPoint y: 220, distance: 80.0
click at [1343, 220] on div at bounding box center [1333, 180] width 402 height 147
drag, startPoint x: 1336, startPoint y: 237, endPoint x: 1395, endPoint y: 235, distance: 59.0
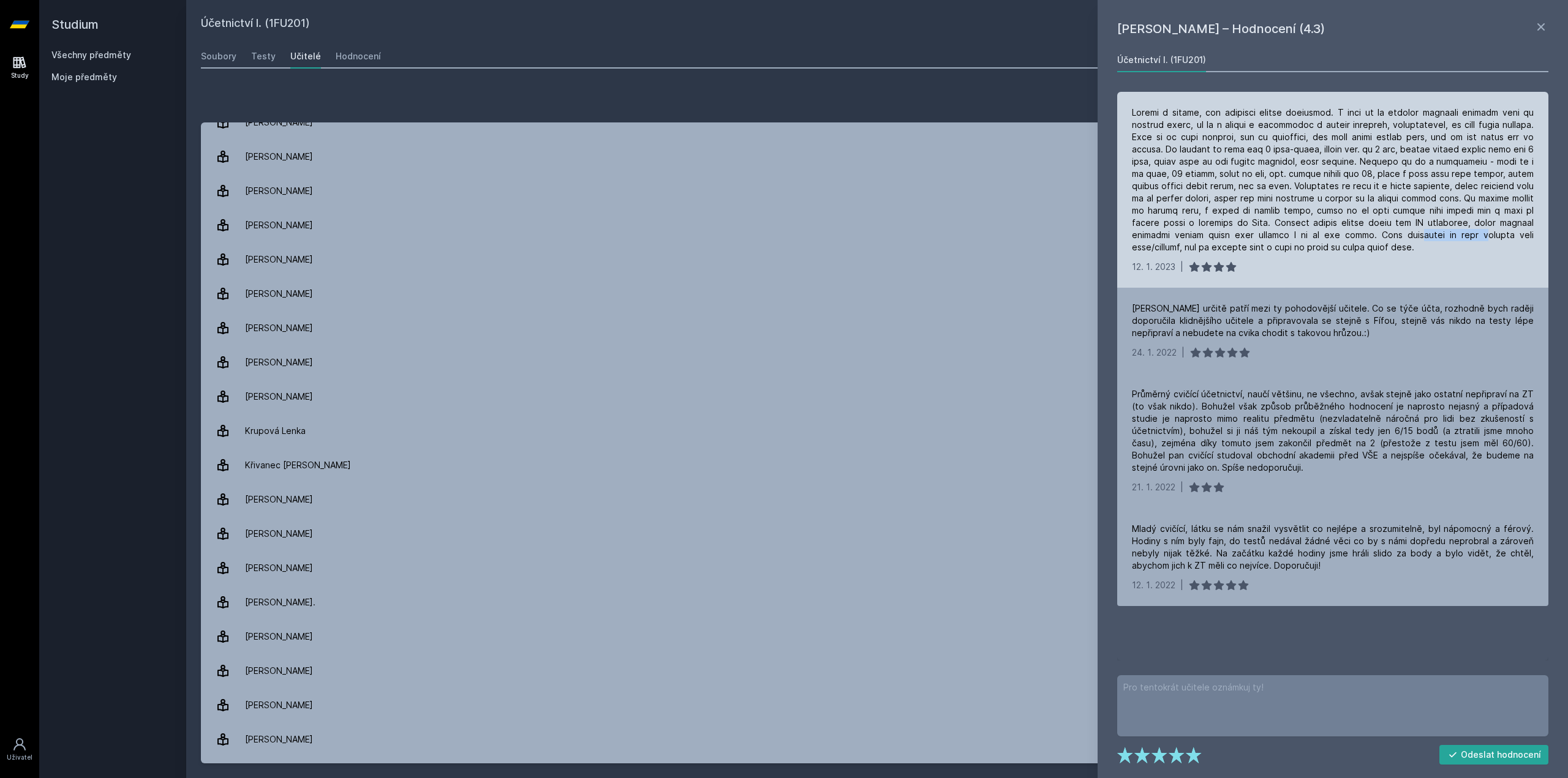
click at [1395, 235] on div at bounding box center [1333, 180] width 402 height 147
drag, startPoint x: 1423, startPoint y: 233, endPoint x: 1497, endPoint y: 231, distance: 74.0
click at [1497, 231] on div at bounding box center [1333, 180] width 402 height 147
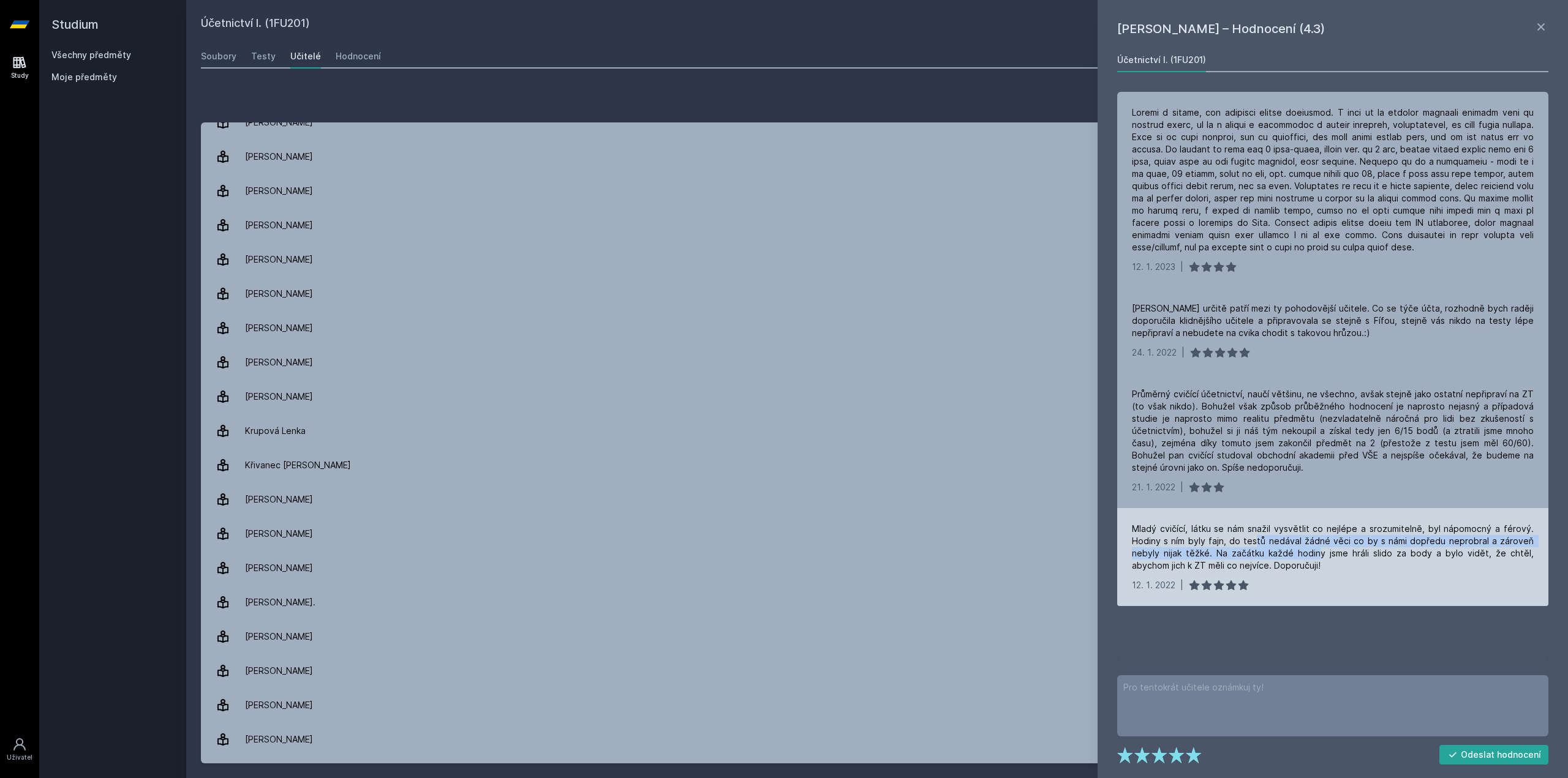
drag, startPoint x: 1263, startPoint y: 540, endPoint x: 1321, endPoint y: 549, distance: 58.7
click at [1321, 549] on div "Mladý cvičící, látku se nám snažil vysvětlit co nejlépe a srozumitelně, byl náp…" at bounding box center [1333, 548] width 402 height 49
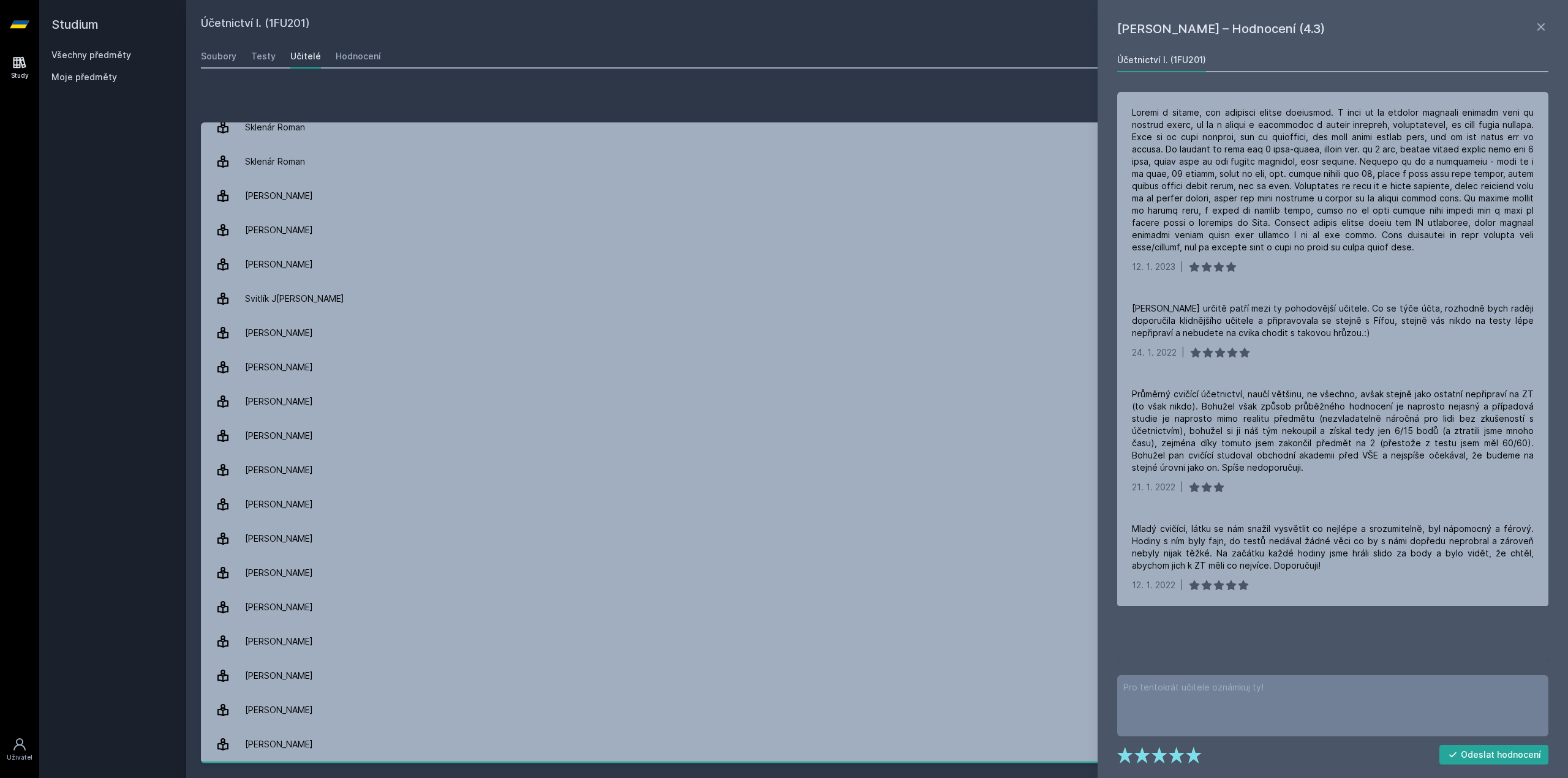
scroll to position [1861, 0]
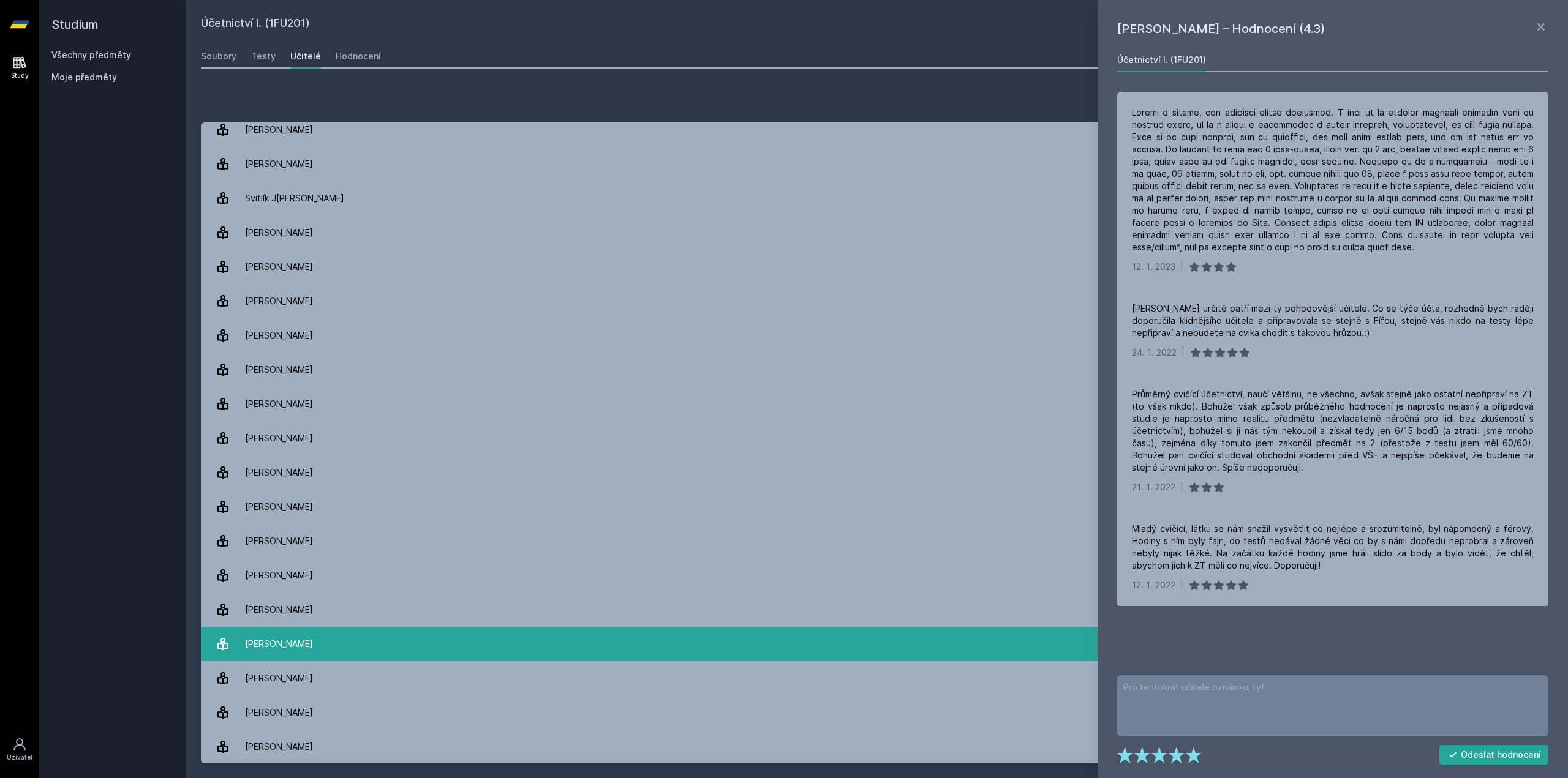
click at [326, 637] on link "Zelenková Marie 14 hodnocení 1.6" at bounding box center [876, 644] width 1352 height 35
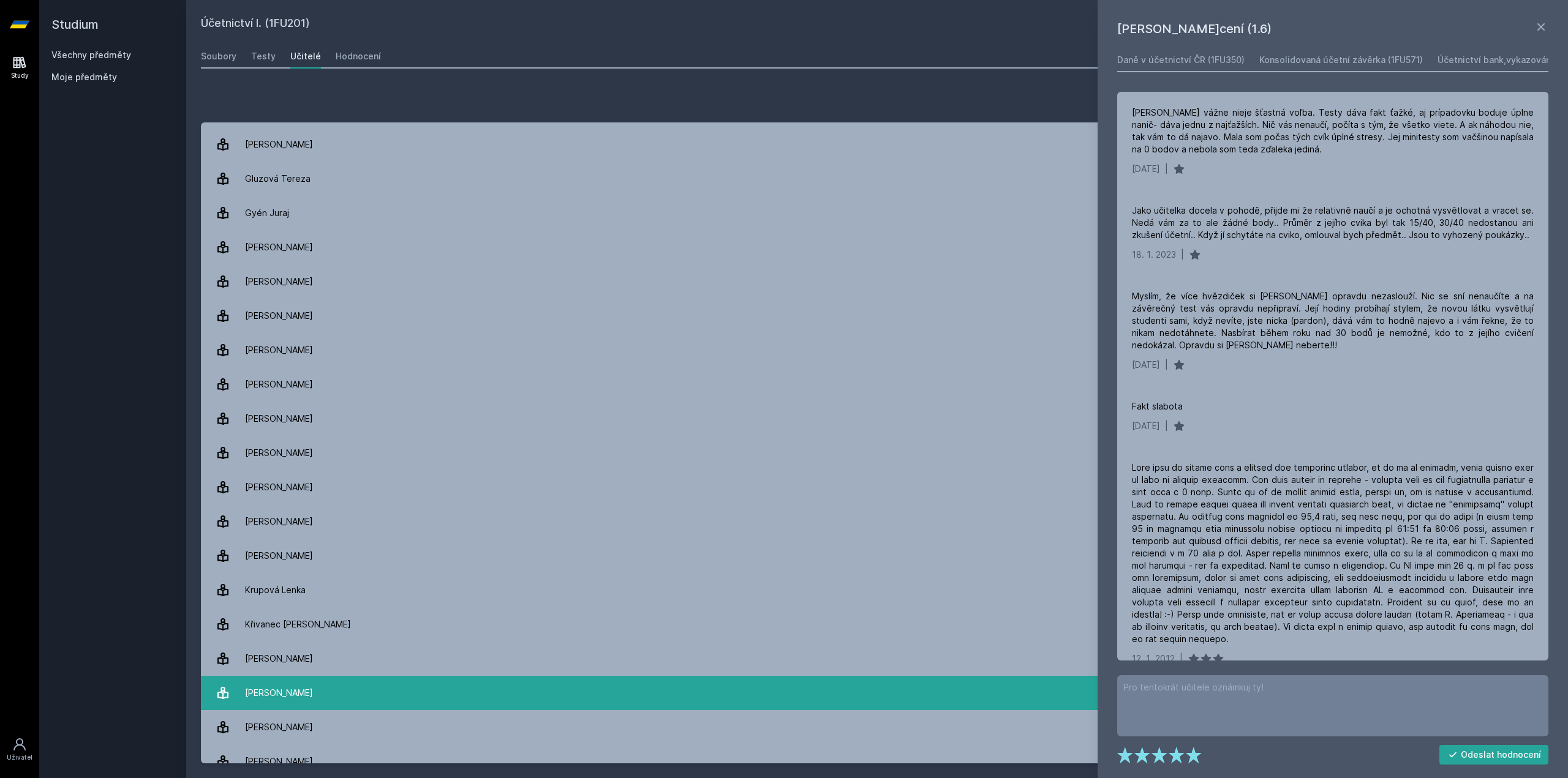
scroll to position [331, 0]
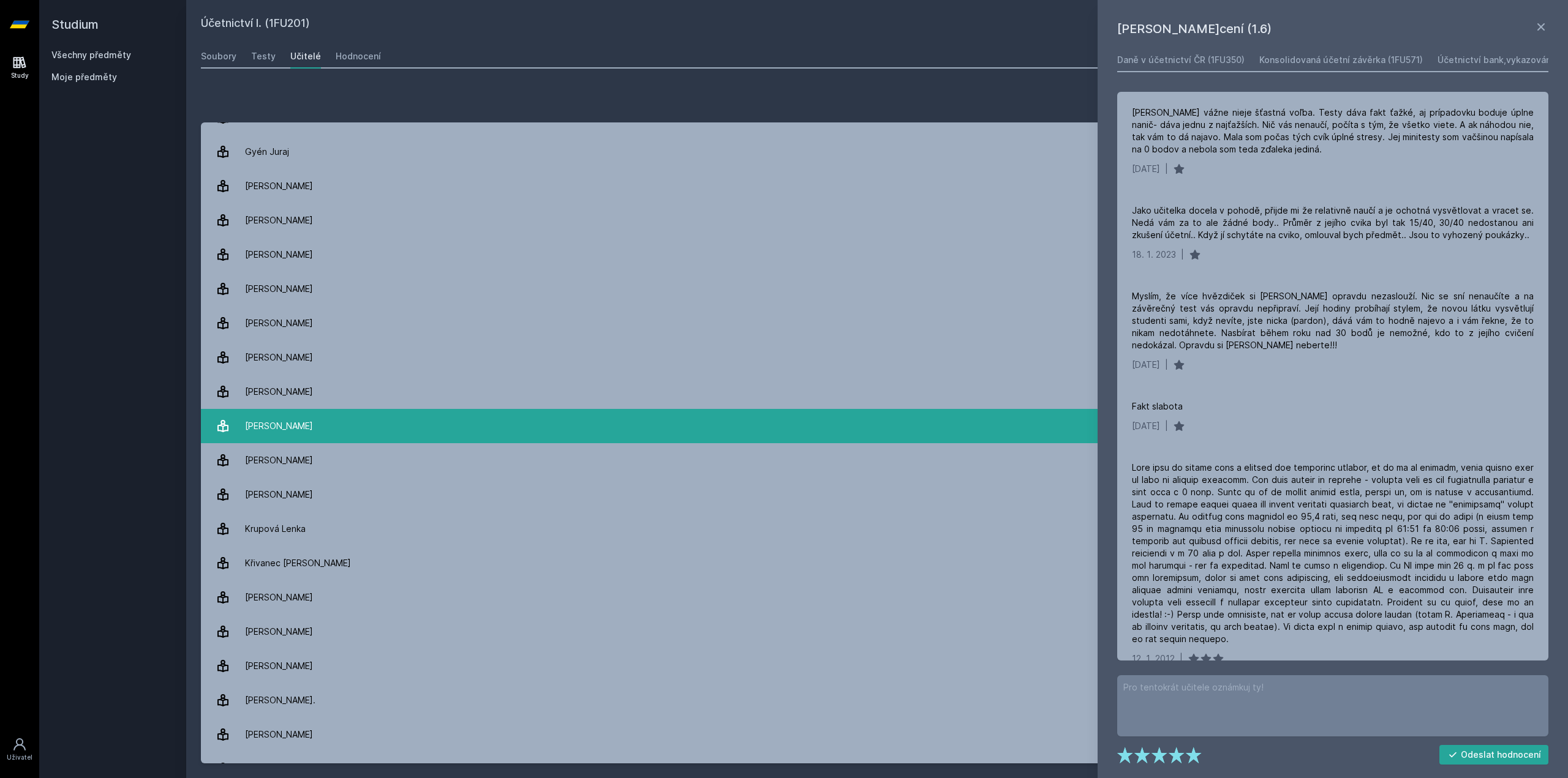
click at [326, 437] on link "Jošt Marek 8 hodnocení 4.4" at bounding box center [876, 427] width 1352 height 35
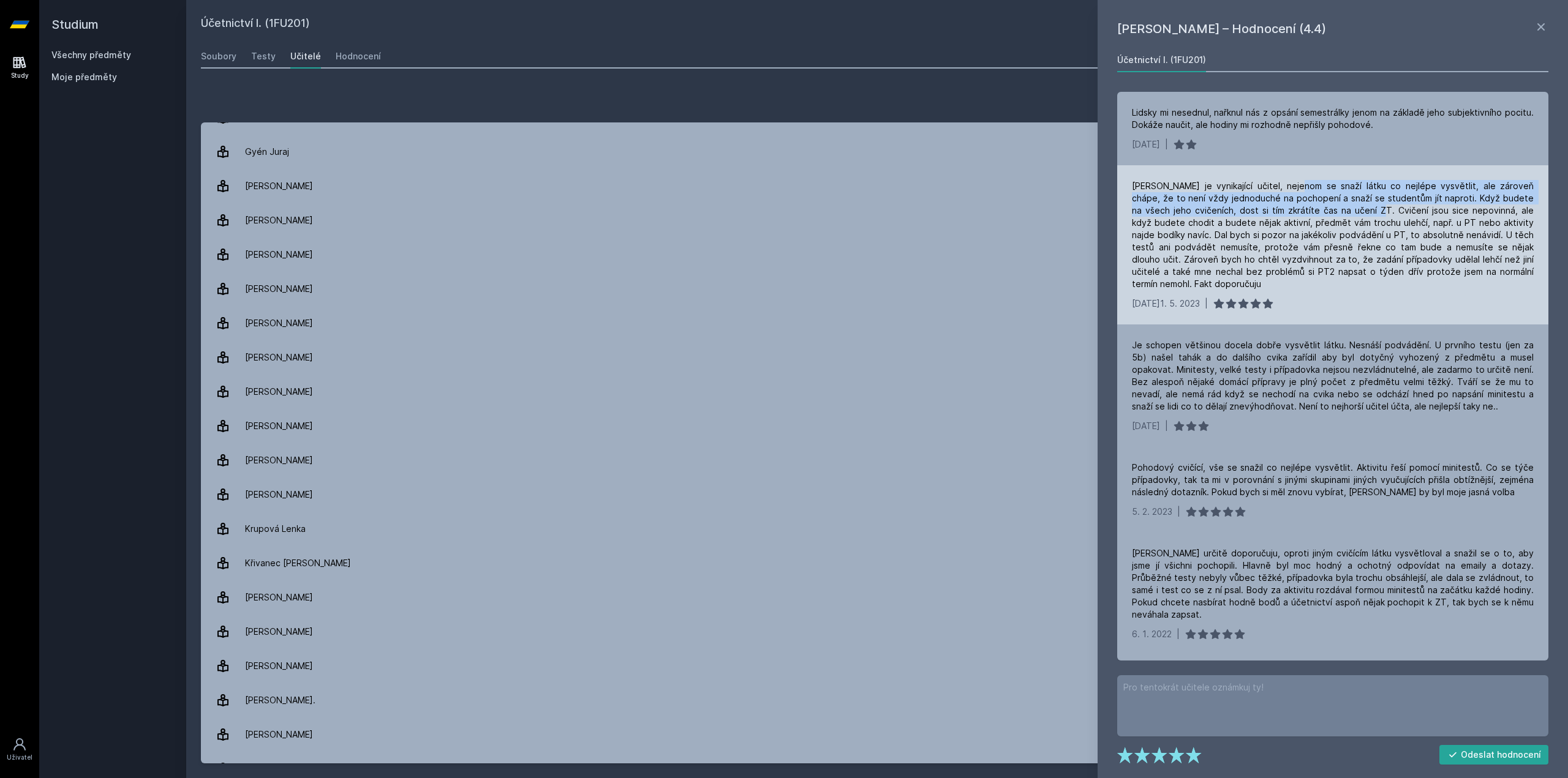
drag, startPoint x: 1289, startPoint y: 189, endPoint x: 1362, endPoint y: 217, distance: 78.2
click at [1362, 217] on div "Jošt je vynikající učitel, nejenom se snaží látku co nejlépe vysvětlit, ale zár…" at bounding box center [1333, 235] width 402 height 110
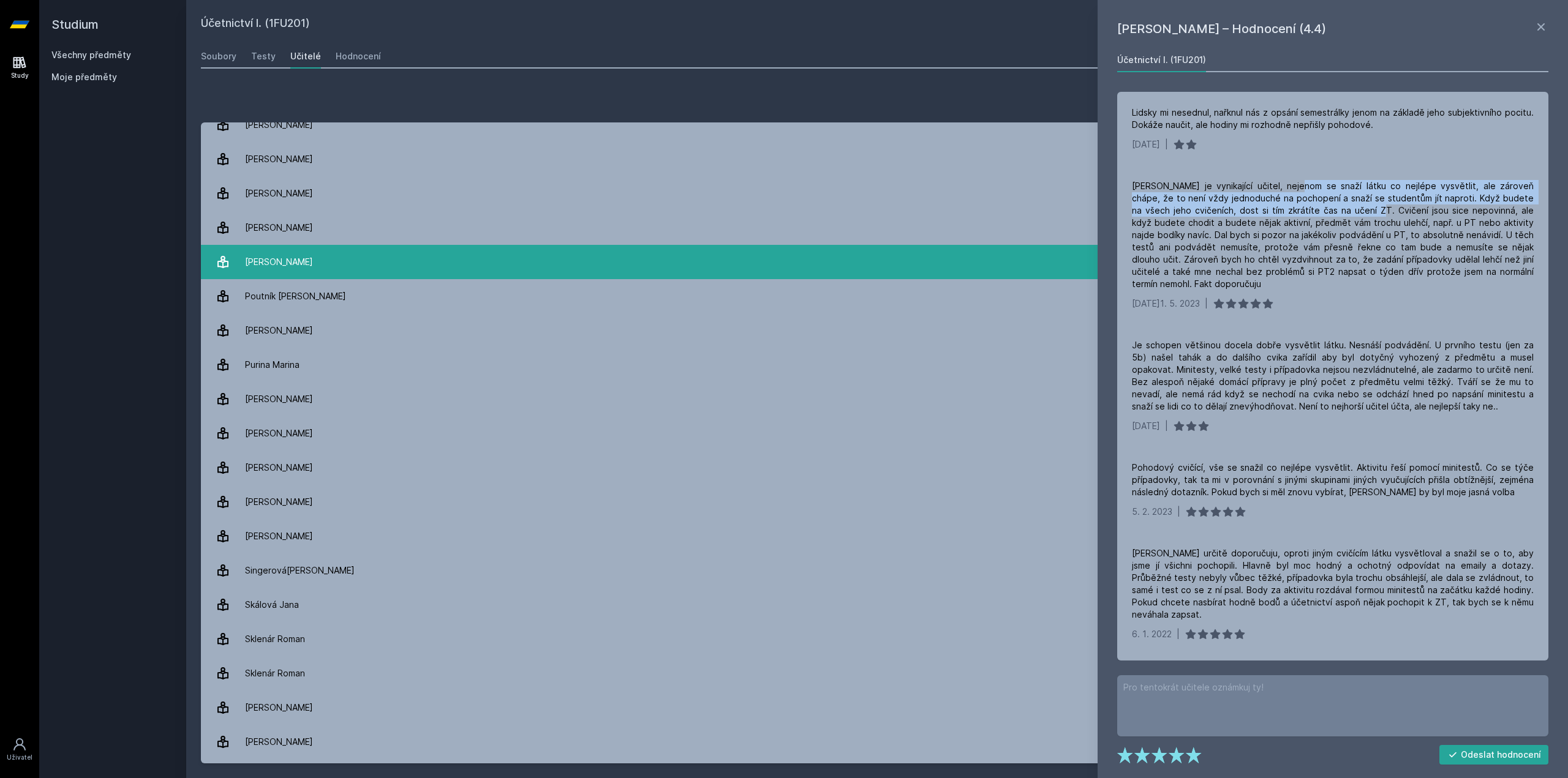
scroll to position [1127, 0]
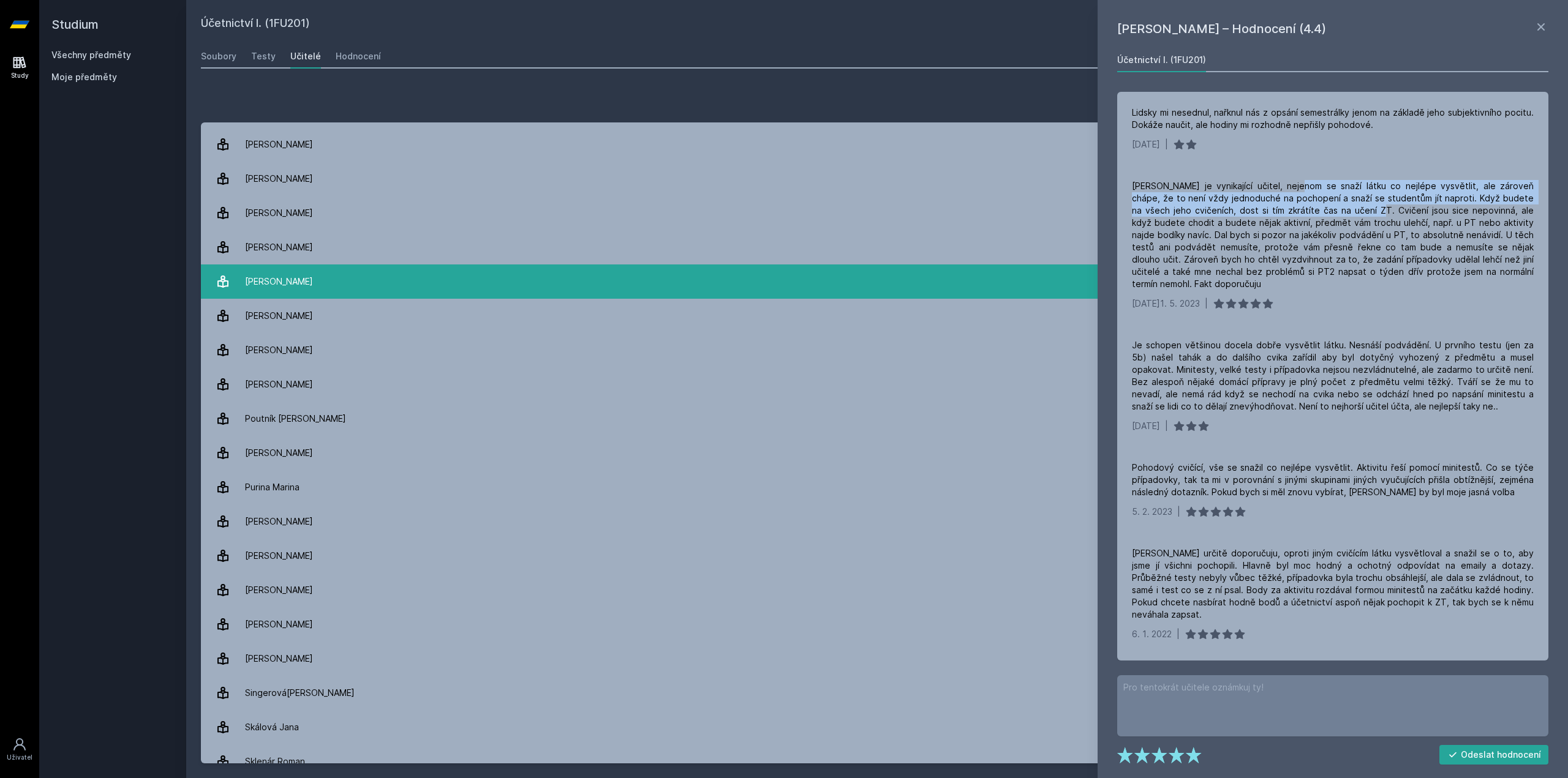
click at [329, 280] on link "Pelák Jiří 35 hodnocení 4.7" at bounding box center [876, 282] width 1352 height 35
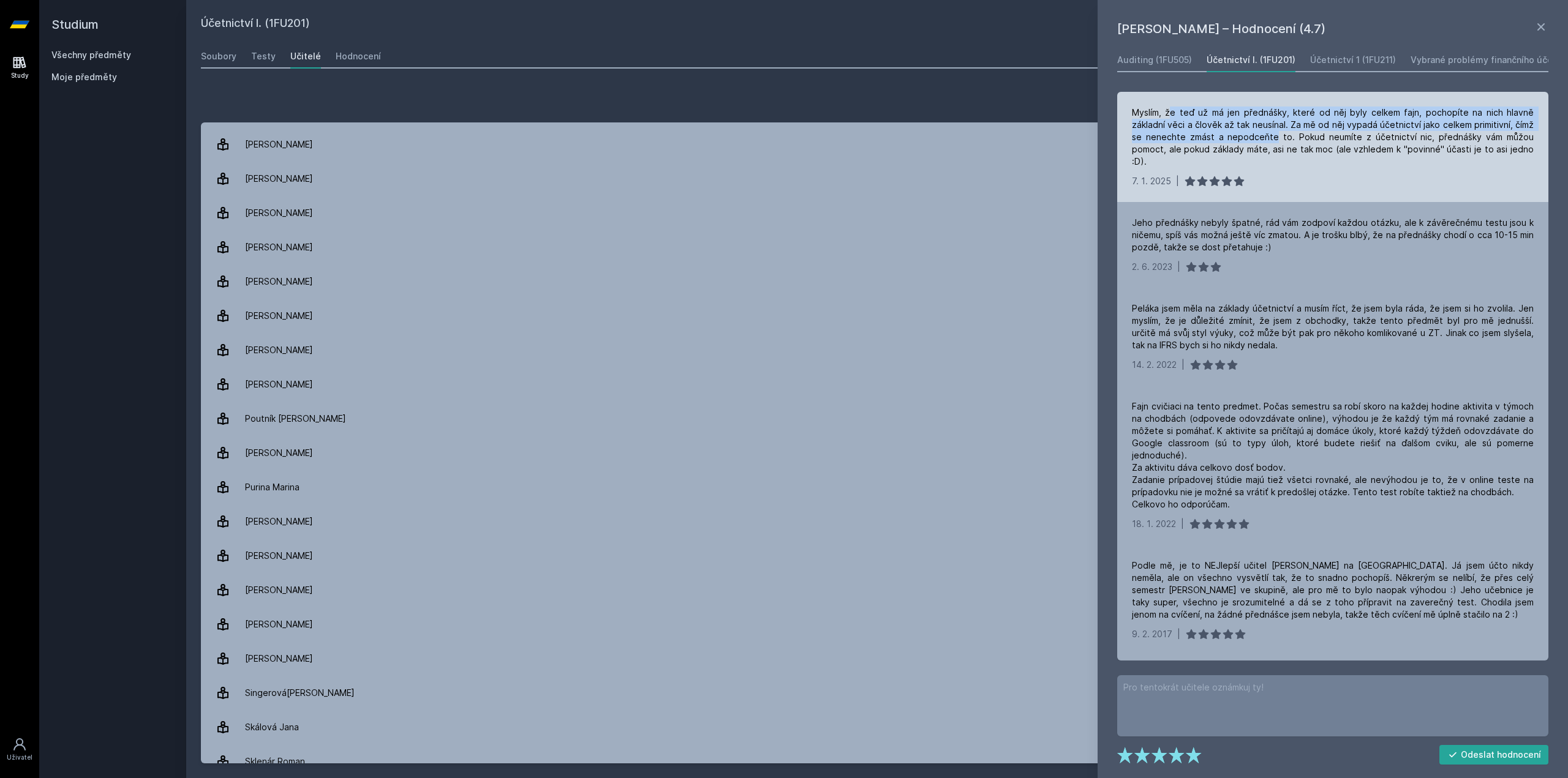
drag, startPoint x: 1172, startPoint y: 108, endPoint x: 1272, endPoint y: 136, distance: 103.8
click at [1272, 136] on div "Myslím, že teď už má jen přednášky, které od něj byly celkem fajn, pochopíte na…" at bounding box center [1333, 137] width 402 height 61
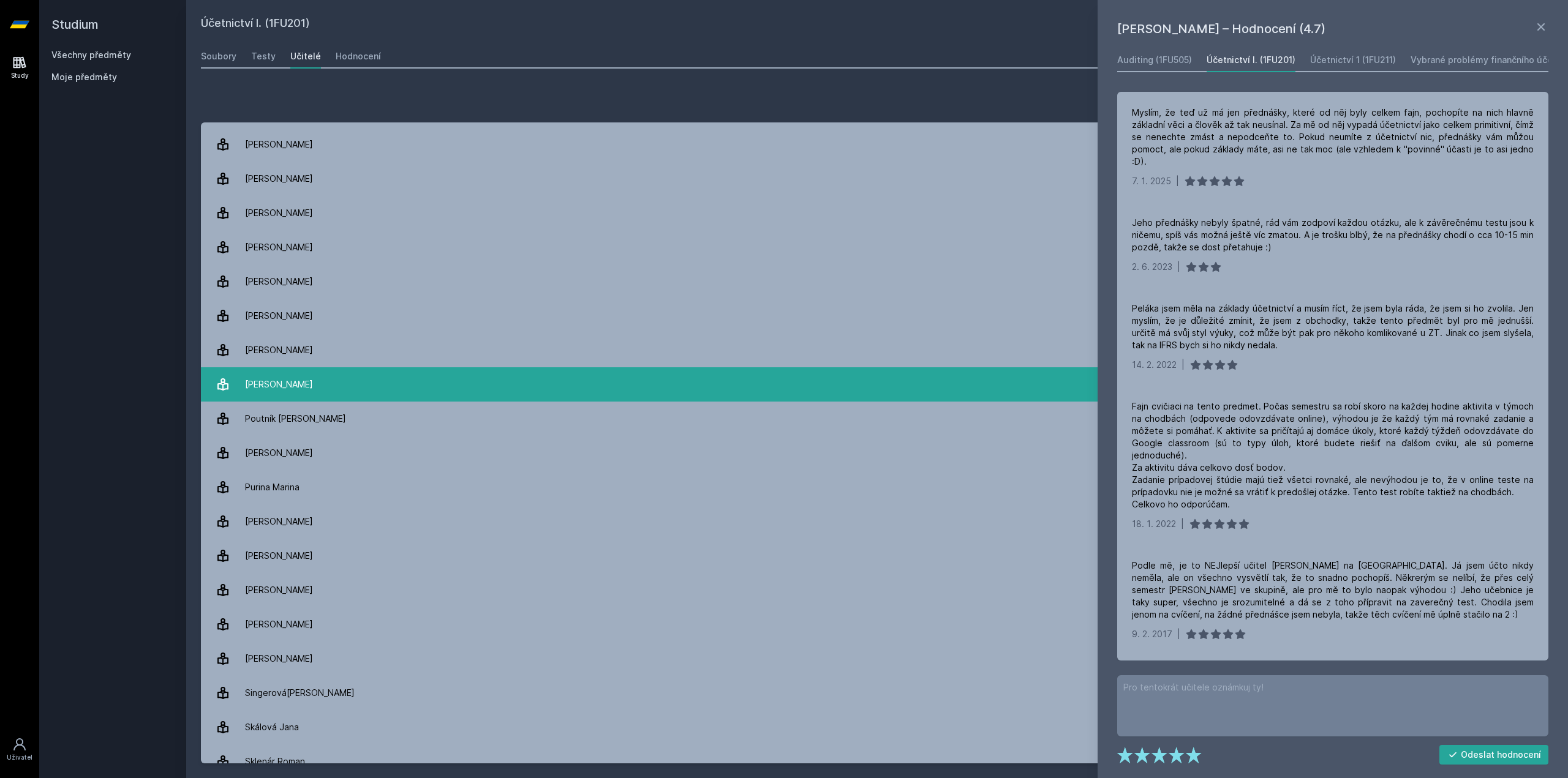
click at [357, 383] on link "Pospíšil Jiří 5 hodnocení 2.2" at bounding box center [876, 385] width 1352 height 35
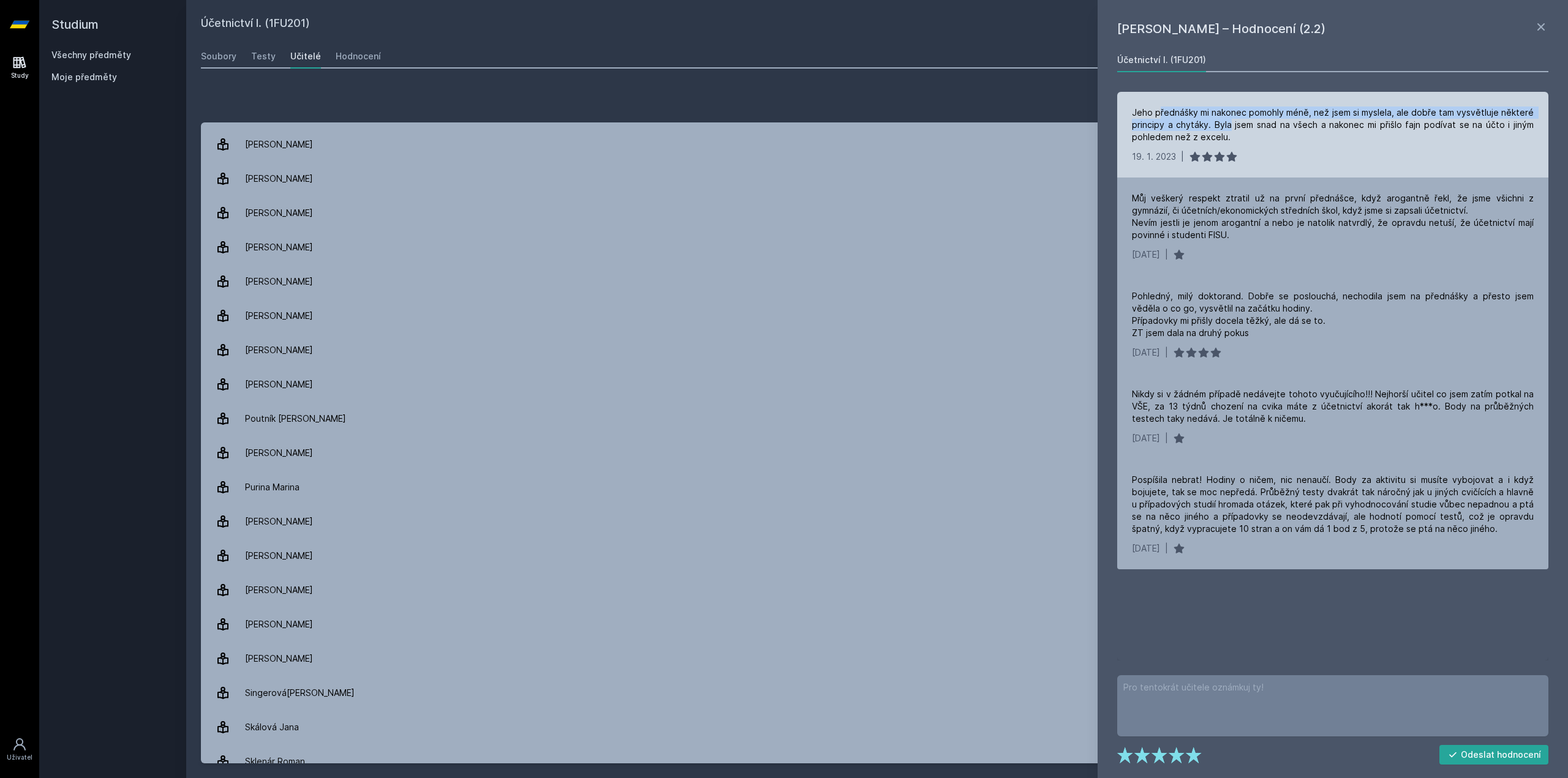
drag, startPoint x: 1164, startPoint y: 117, endPoint x: 1232, endPoint y: 126, distance: 68.6
click at [1232, 126] on div "Jeho přednášky mi nakonec pomohly méně, než jsem si myslela, ale dobře tam vysv…" at bounding box center [1333, 125] width 402 height 37
click at [1234, 126] on div "Jeho přednášky mi nakonec pomohly méně, než jsem si myslela, ale dobře tam vysv…" at bounding box center [1333, 125] width 402 height 37
